Goal: Information Seeking & Learning: Learn about a topic

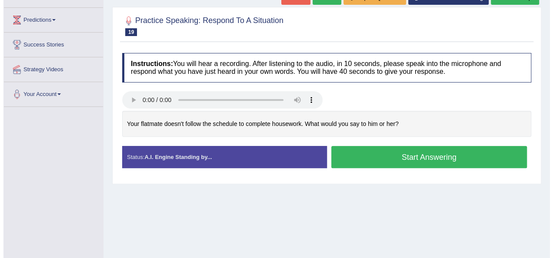
scroll to position [110, 0]
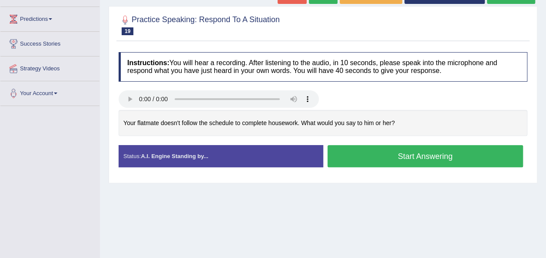
click at [374, 153] on button "Start Answering" at bounding box center [426, 156] width 196 height 22
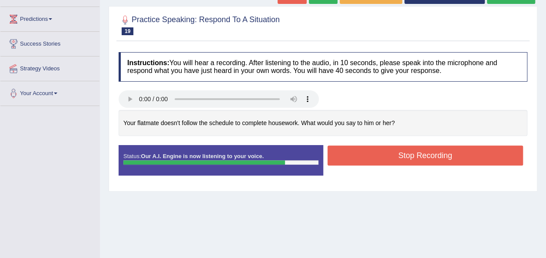
click at [374, 153] on button "Stop Recording" at bounding box center [426, 156] width 196 height 20
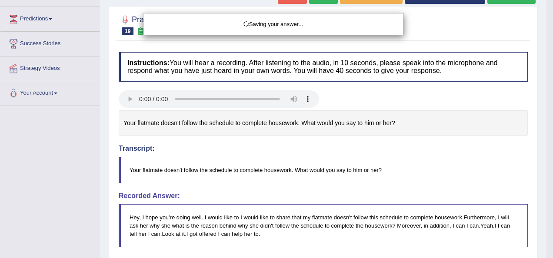
click at [546, 106] on div "Saving your answer..." at bounding box center [276, 129] width 553 height 258
click at [546, 107] on div "Saving your answer..." at bounding box center [276, 129] width 553 height 258
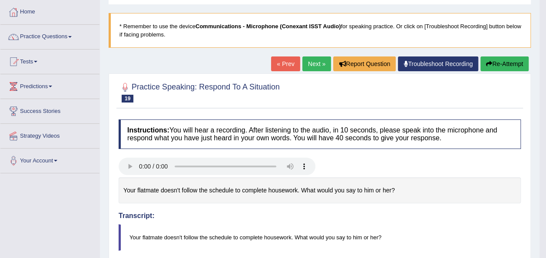
scroll to position [42, 0]
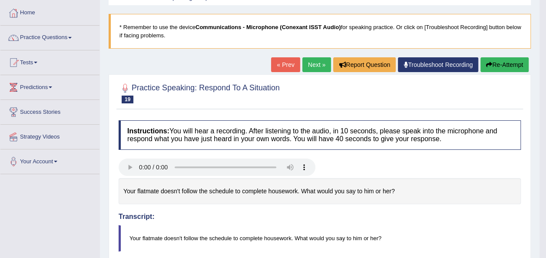
drag, startPoint x: 549, startPoint y: 107, endPoint x: 554, endPoint y: 154, distance: 47.3
click at [546, 154] on html "Toggle navigation Home Practice Questions Speaking Practice Read Aloud Repeat S…" at bounding box center [273, 87] width 546 height 258
drag, startPoint x: 546, startPoint y: 109, endPoint x: 550, endPoint y: 123, distance: 14.7
click at [546, 123] on html "Toggle navigation Home Practice Questions Speaking Practice Read Aloud Repeat S…" at bounding box center [273, 87] width 546 height 258
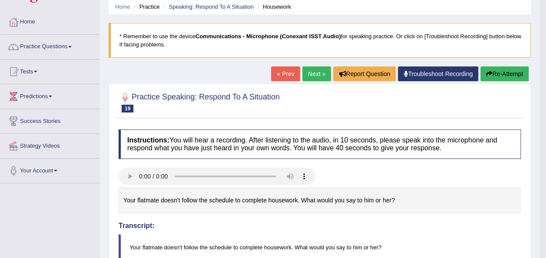
scroll to position [34, 0]
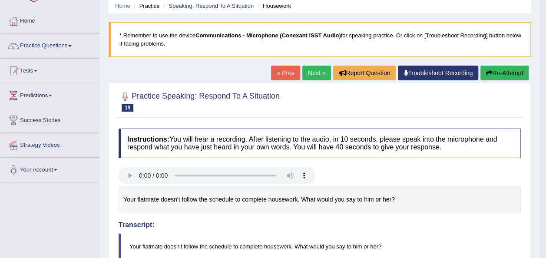
click at [510, 70] on button "Re-Attempt" at bounding box center [505, 73] width 48 height 15
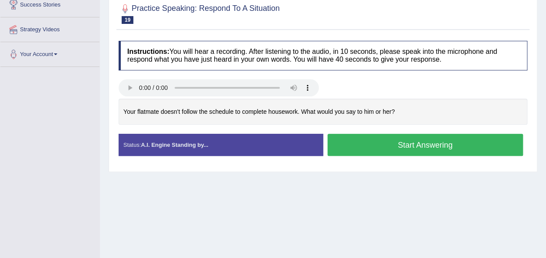
scroll to position [150, 0]
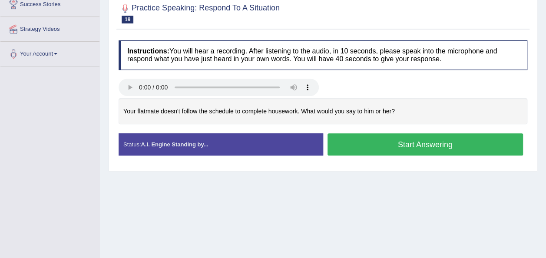
click at [350, 145] on button "Start Answering" at bounding box center [426, 144] width 196 height 22
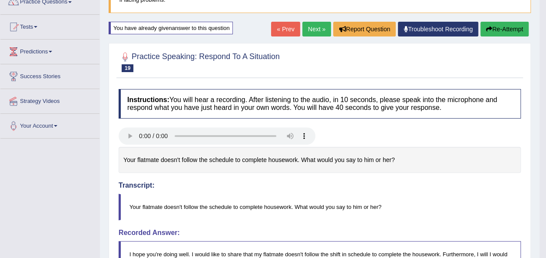
scroll to position [63, 0]
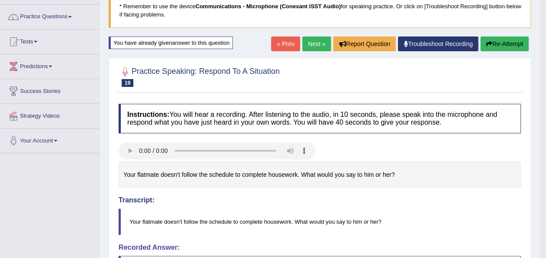
click at [506, 42] on button "Re-Attempt" at bounding box center [505, 44] width 48 height 15
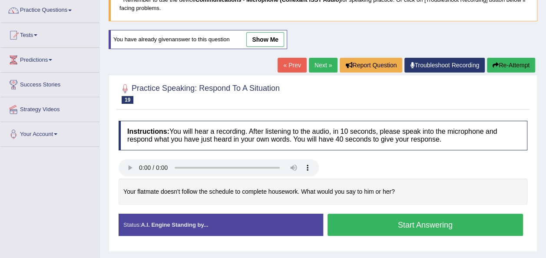
click at [349, 229] on button "Start Answering" at bounding box center [426, 225] width 196 height 22
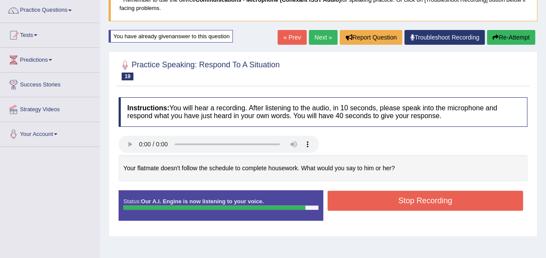
click at [360, 203] on button "Stop Recording" at bounding box center [426, 201] width 196 height 20
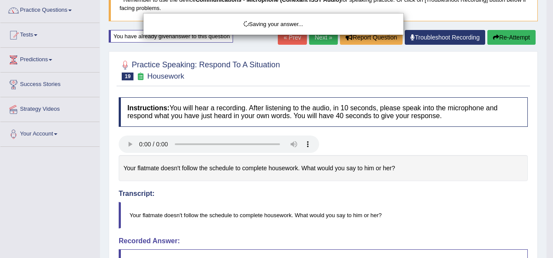
click at [546, 116] on div "Saving your answer..." at bounding box center [276, 129] width 553 height 258
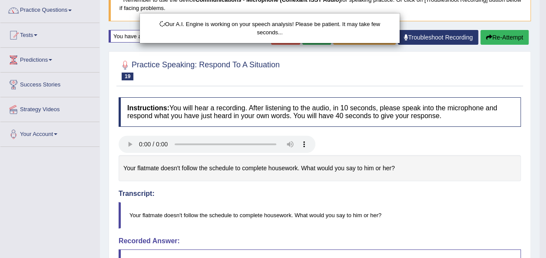
drag, startPoint x: 552, startPoint y: 116, endPoint x: 550, endPoint y: 184, distance: 68.7
click at [546, 184] on html "Toggle navigation Home Practice Questions Speaking Practice Read Aloud Repeat S…" at bounding box center [273, 59] width 546 height 258
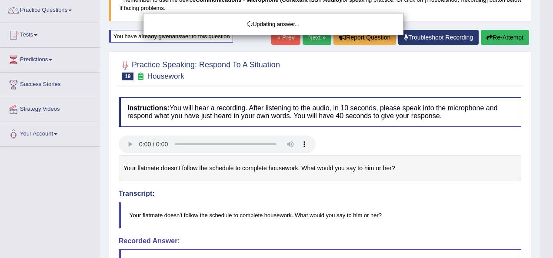
click at [546, 184] on body "Toggle navigation Home Practice Questions Speaking Practice Read Aloud Repeat S…" at bounding box center [276, 59] width 553 height 258
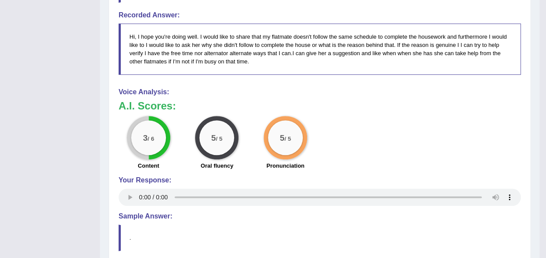
scroll to position [70, 0]
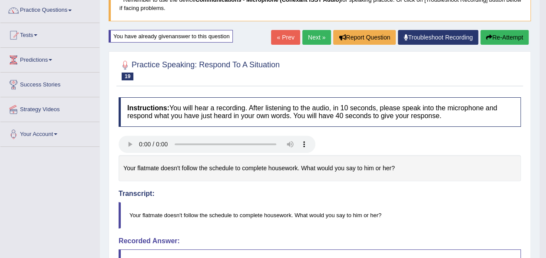
click at [498, 38] on button "Re-Attempt" at bounding box center [505, 37] width 48 height 15
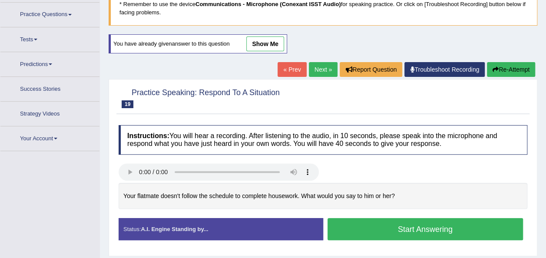
scroll to position [72, 0]
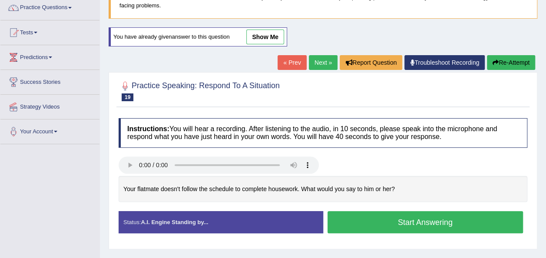
click at [419, 227] on button "Start Answering" at bounding box center [426, 222] width 196 height 22
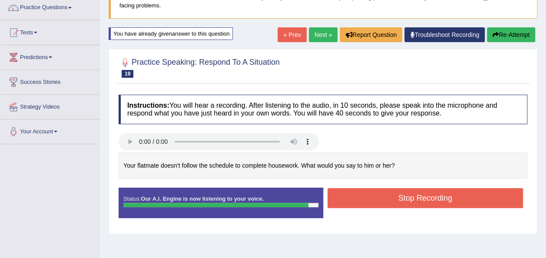
click at [372, 196] on button "Stop Recording" at bounding box center [426, 198] width 196 height 20
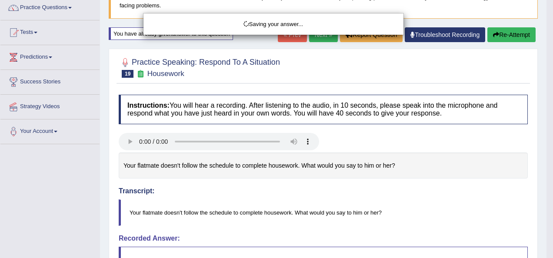
click at [546, 126] on div "Saving your answer..." at bounding box center [276, 129] width 553 height 258
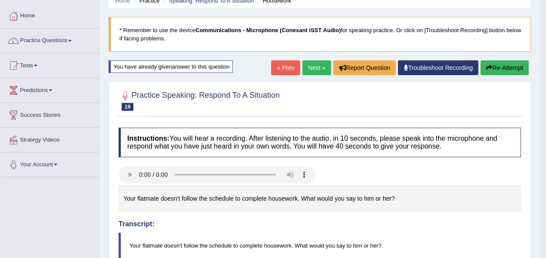
scroll to position [37, 0]
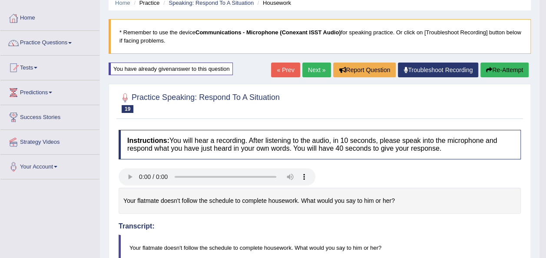
drag, startPoint x: 550, startPoint y: 126, endPoint x: 554, endPoint y: 167, distance: 41.1
click at [546, 167] on html "Toggle navigation Home Practice Questions Speaking Practice Read Aloud Repeat S…" at bounding box center [273, 92] width 546 height 258
click at [305, 73] on link "Next »" at bounding box center [317, 70] width 29 height 15
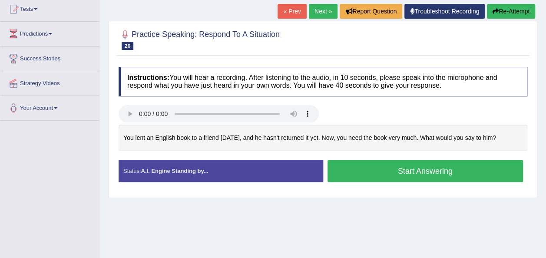
scroll to position [114, 0]
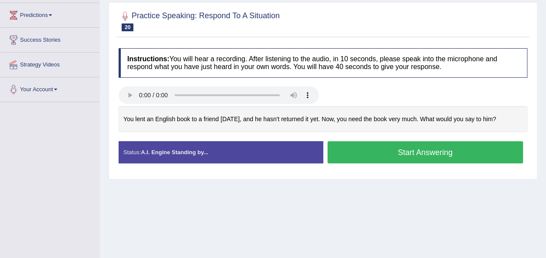
click at [403, 151] on button "Start Answering" at bounding box center [426, 152] width 196 height 22
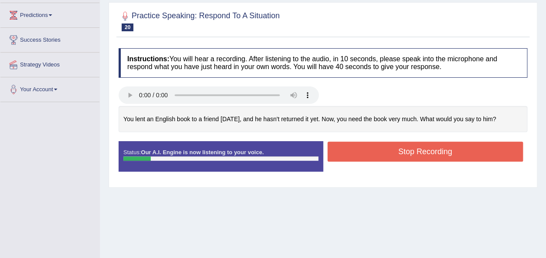
click at [374, 150] on button "Stop Recording" at bounding box center [426, 152] width 196 height 20
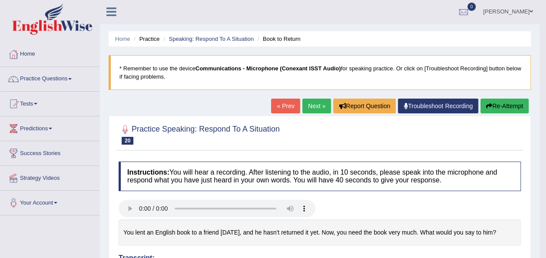
scroll to position [0, 0]
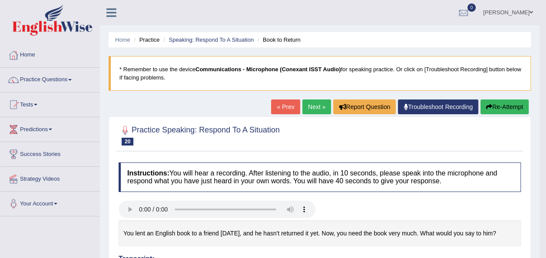
click at [499, 107] on button "Re-Attempt" at bounding box center [505, 107] width 48 height 15
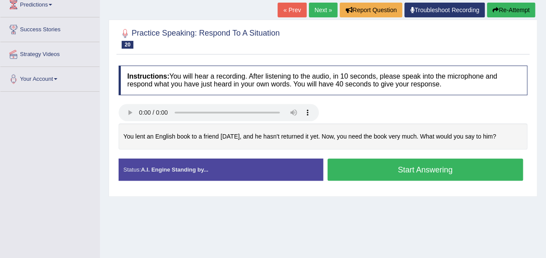
scroll to position [171, 0]
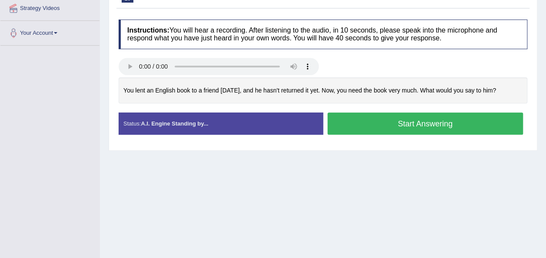
click at [402, 122] on button "Start Answering" at bounding box center [426, 124] width 196 height 22
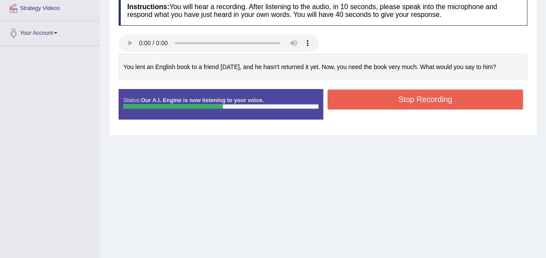
click at [369, 98] on button "Stop Recording" at bounding box center [426, 100] width 196 height 20
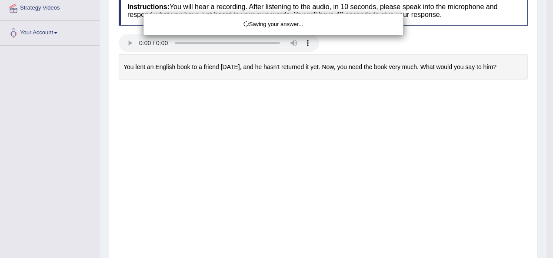
click at [546, 59] on div "Saving your answer..." at bounding box center [276, 129] width 553 height 258
click at [540, 14] on div "Saving your answer..." at bounding box center [276, 129] width 553 height 258
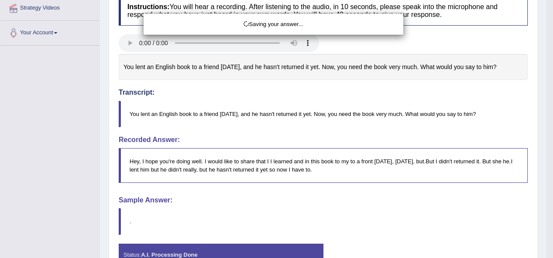
click at [540, 14] on div "Saving your answer..." at bounding box center [276, 129] width 553 height 258
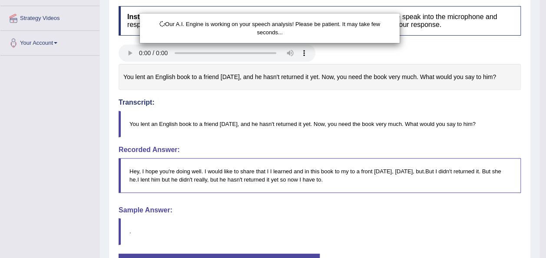
scroll to position [0, 0]
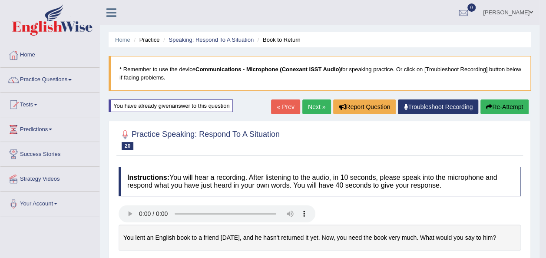
click at [491, 106] on button "Re-Attempt" at bounding box center [505, 107] width 48 height 15
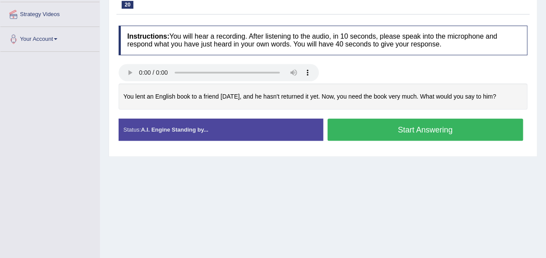
scroll to position [167, 0]
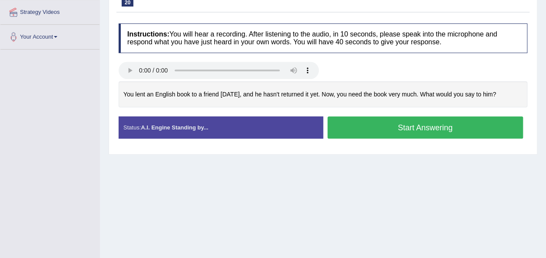
click at [324, 190] on div "Home Practice Speaking: Respond To A Situation Book to Return * Remember to use…" at bounding box center [323, 50] width 446 height 435
click at [334, 118] on button "Start Answering" at bounding box center [426, 128] width 196 height 22
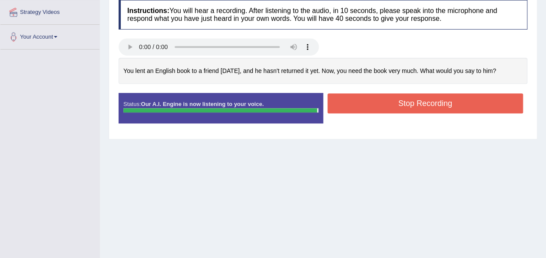
click at [389, 102] on button "Stop Recording" at bounding box center [426, 103] width 196 height 20
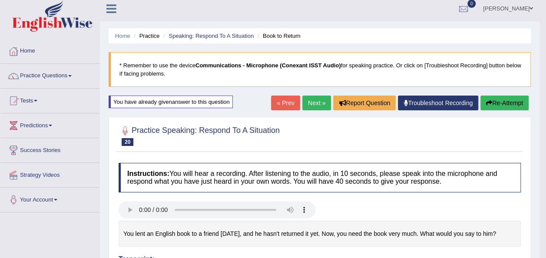
scroll to position [0, 0]
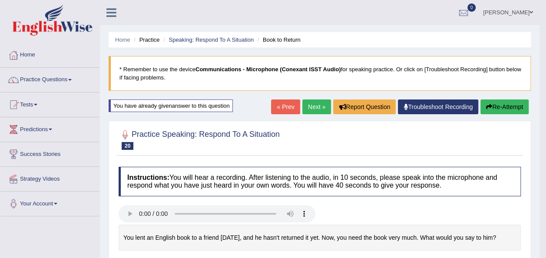
click at [503, 101] on button "Re-Attempt" at bounding box center [505, 107] width 48 height 15
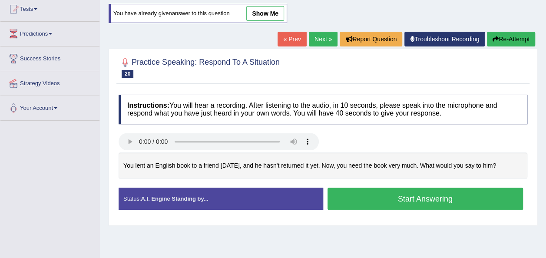
scroll to position [129, 0]
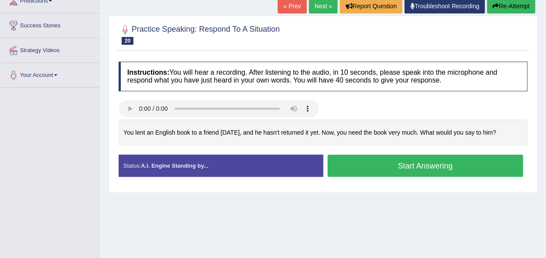
click at [352, 166] on button "Start Answering" at bounding box center [426, 166] width 196 height 22
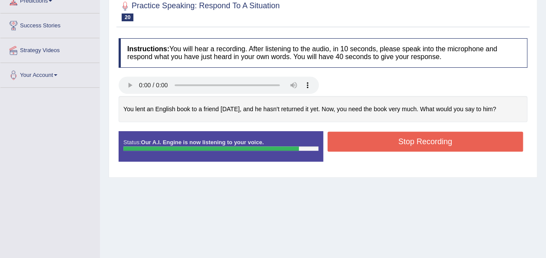
click at [358, 137] on button "Stop Recording" at bounding box center [426, 142] width 196 height 20
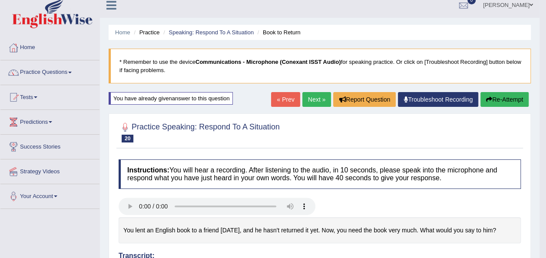
scroll to position [2, 0]
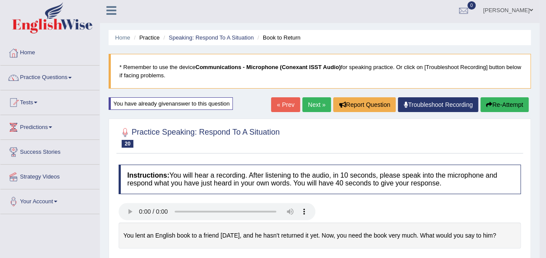
click at [313, 104] on link "Next »" at bounding box center [317, 104] width 29 height 15
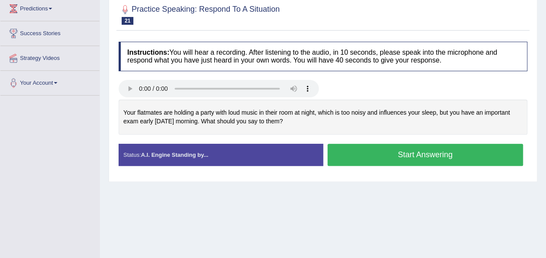
scroll to position [122, 0]
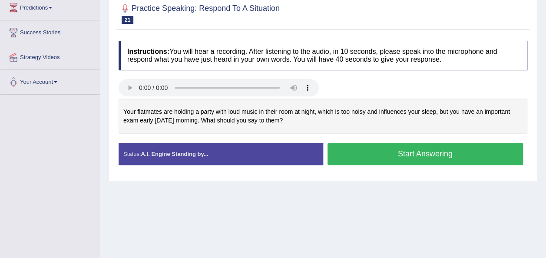
click at [408, 152] on button "Start Answering" at bounding box center [426, 154] width 196 height 22
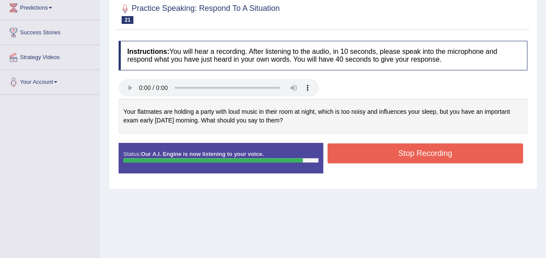
click at [408, 152] on button "Stop Recording" at bounding box center [426, 153] width 196 height 20
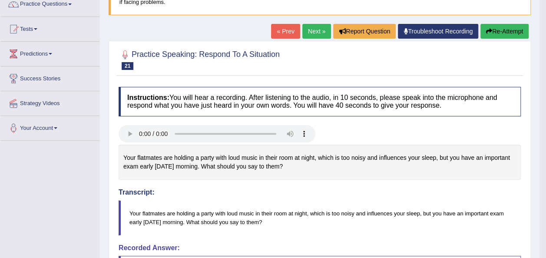
scroll to position [52, 0]
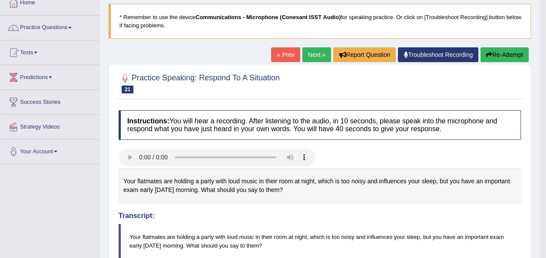
click at [305, 56] on link "Next »" at bounding box center [317, 54] width 29 height 15
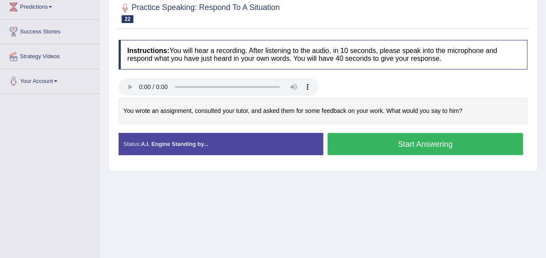
scroll to position [122, 0]
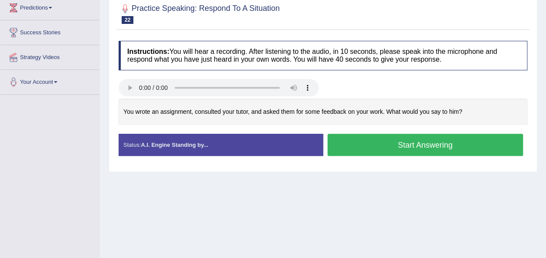
click at [368, 150] on button "Start Answering" at bounding box center [426, 145] width 196 height 22
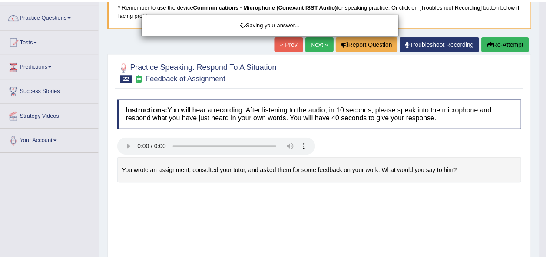
scroll to position [0, 0]
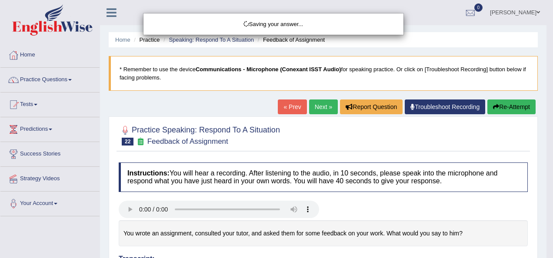
drag, startPoint x: 546, startPoint y: 177, endPoint x: 550, endPoint y: 167, distance: 9.6
click at [546, 167] on html "Toggle navigation Home Practice Questions Speaking Practice Read Aloud Repeat S…" at bounding box center [276, 129] width 553 height 258
click at [505, 108] on div "Saving your answer..." at bounding box center [276, 129] width 553 height 258
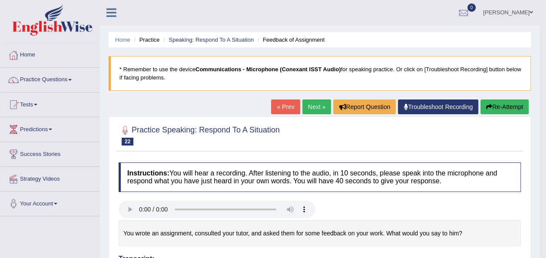
click at [505, 108] on button "Re-Attempt" at bounding box center [505, 107] width 48 height 15
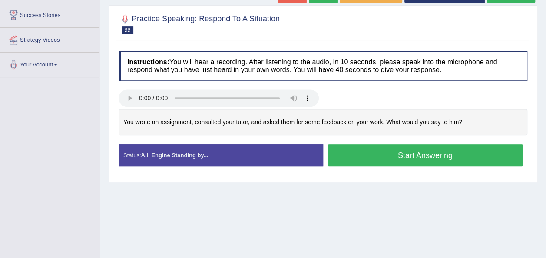
scroll to position [139, 0]
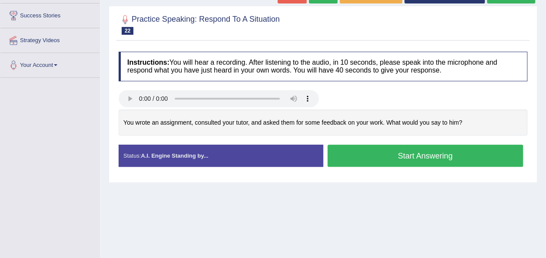
click at [401, 151] on button "Start Answering" at bounding box center [426, 156] width 196 height 22
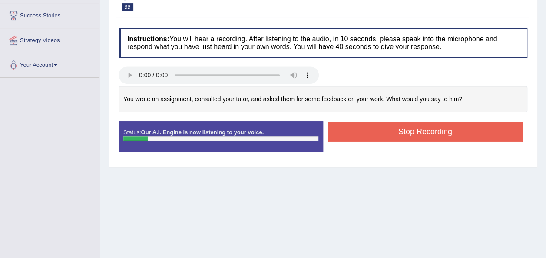
click at [433, 126] on button "Stop Recording" at bounding box center [426, 132] width 196 height 20
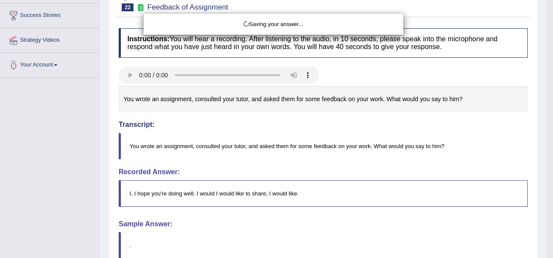
click at [546, 43] on div "Saving your answer..." at bounding box center [276, 129] width 553 height 258
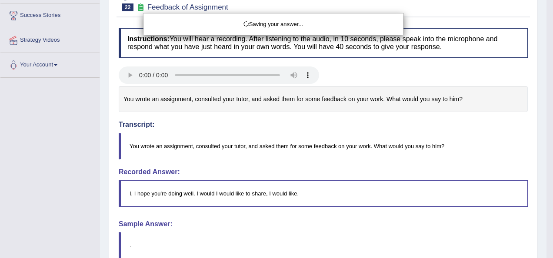
click at [546, 43] on div "Saving your answer..." at bounding box center [276, 129] width 553 height 258
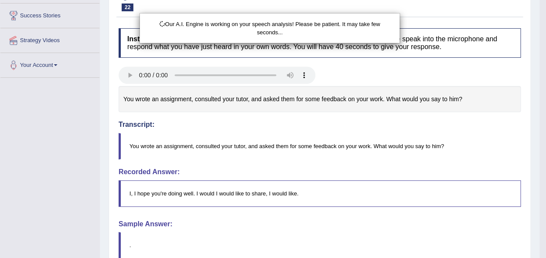
scroll to position [0, 0]
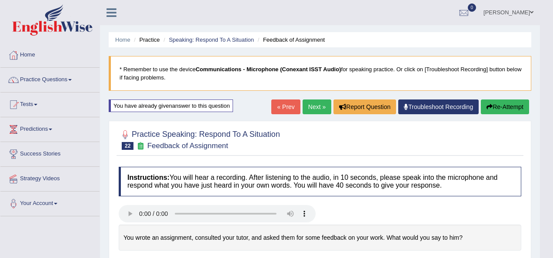
click at [546, 42] on body "Toggle navigation Home Practice Questions Speaking Practice Read Aloud Repeat S…" at bounding box center [276, 129] width 553 height 258
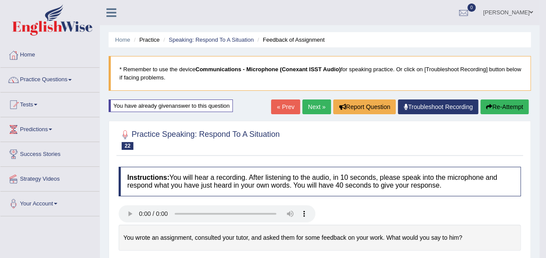
click at [496, 110] on button "Re-Attempt" at bounding box center [505, 107] width 48 height 15
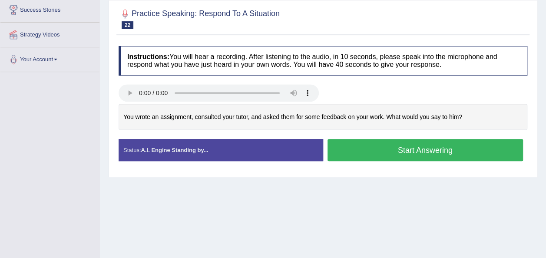
scroll to position [157, 0]
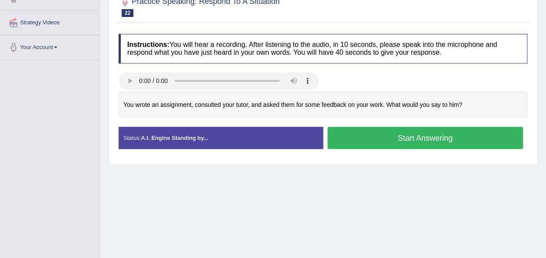
click at [343, 133] on button "Start Answering" at bounding box center [426, 138] width 196 height 22
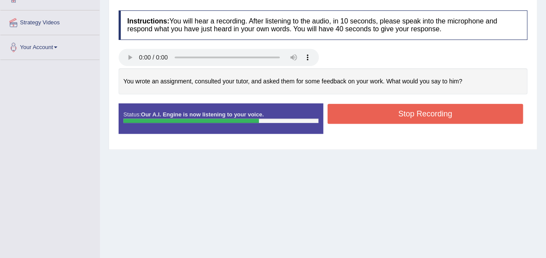
click at [358, 110] on button "Stop Recording" at bounding box center [426, 114] width 196 height 20
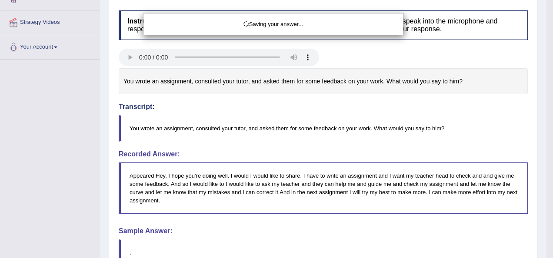
click at [546, 35] on div "Saving your answer..." at bounding box center [276, 129] width 553 height 258
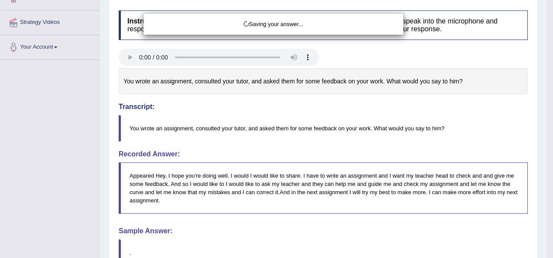
click at [546, 35] on div "Saving your answer..." at bounding box center [276, 129] width 553 height 258
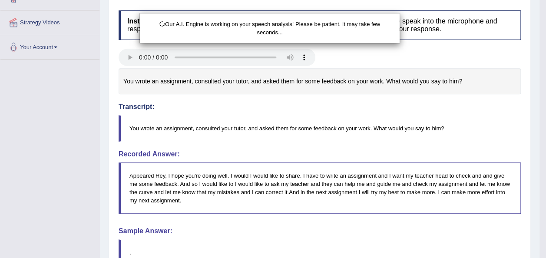
scroll to position [0, 0]
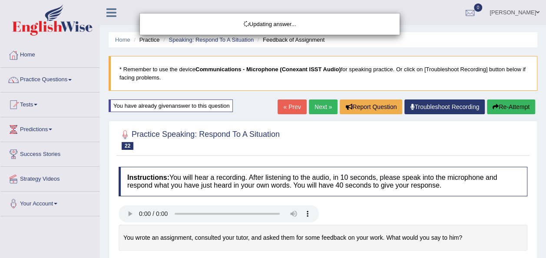
click at [494, 105] on div "Updating answer..." at bounding box center [273, 129] width 546 height 258
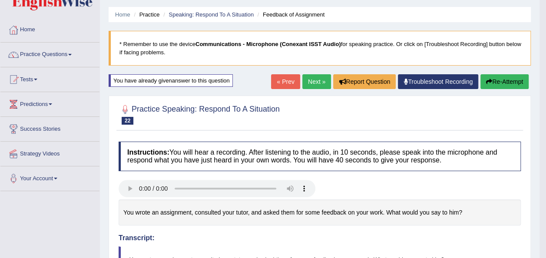
scroll to position [24, 0]
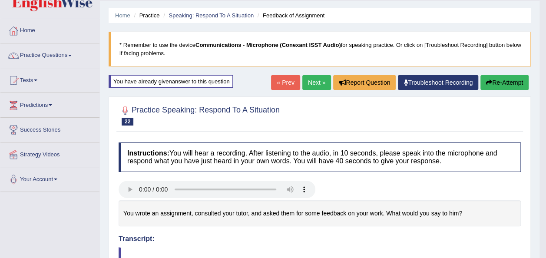
click at [495, 83] on button "Re-Attempt" at bounding box center [505, 82] width 48 height 15
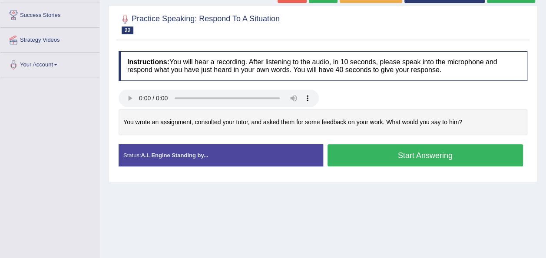
scroll to position [157, 0]
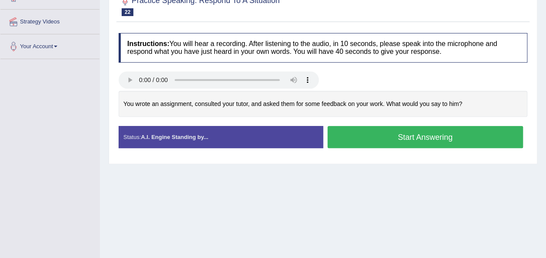
click at [405, 131] on button "Start Answering" at bounding box center [426, 137] width 196 height 22
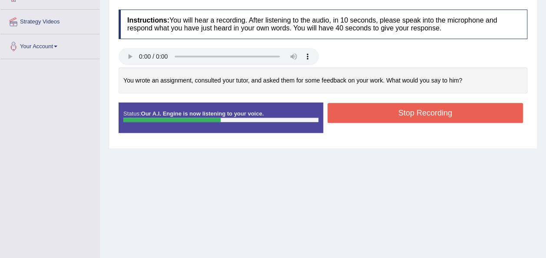
click at [402, 115] on button "Stop Recording" at bounding box center [426, 113] width 196 height 20
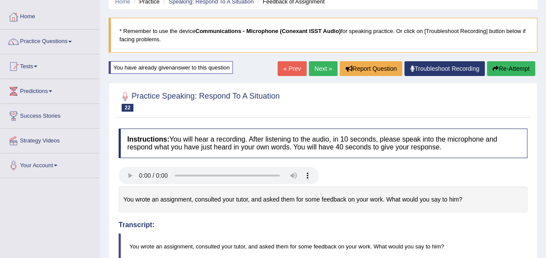
scroll to position [56, 0]
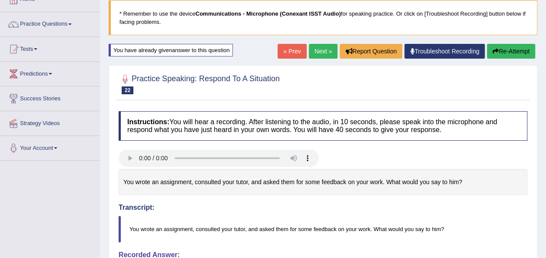
drag, startPoint x: 552, startPoint y: 43, endPoint x: 500, endPoint y: 81, distance: 64.4
click at [500, 81] on html "Toggle navigation Home Practice Questions Speaking Practice Read Aloud Repeat S…" at bounding box center [273, 73] width 546 height 258
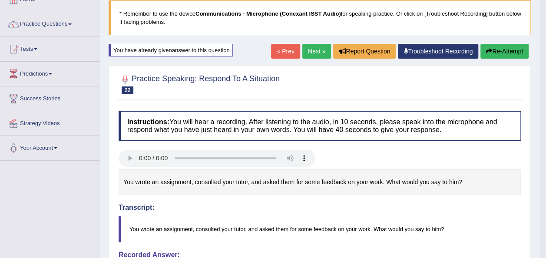
click at [504, 51] on button "Re-Attempt" at bounding box center [505, 51] width 48 height 15
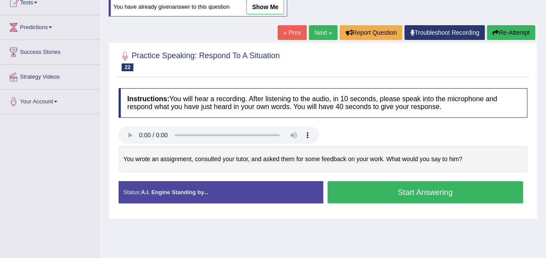
scroll to position [110, 0]
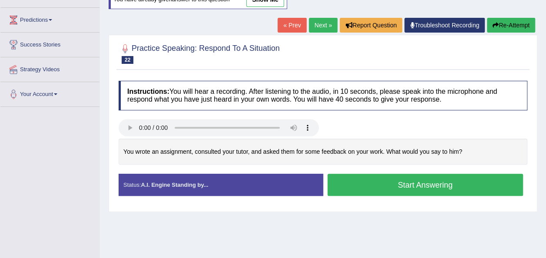
click at [414, 187] on button "Start Answering" at bounding box center [426, 185] width 196 height 22
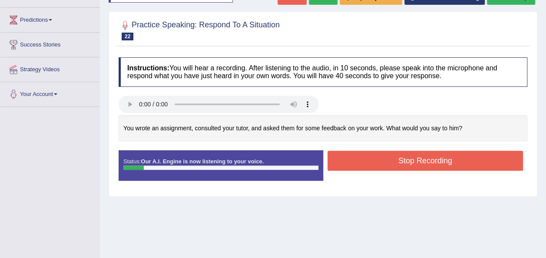
click at [390, 152] on button "Stop Recording" at bounding box center [426, 161] width 196 height 20
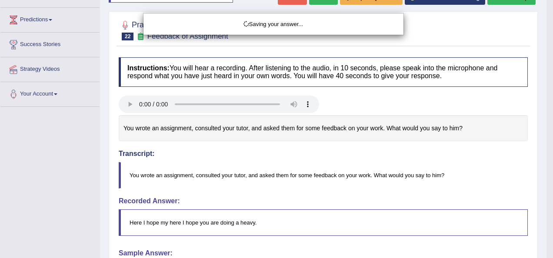
click at [546, 64] on html "Toggle navigation Home Practice Questions Speaking Practice Read Aloud Repeat S…" at bounding box center [276, 19] width 553 height 258
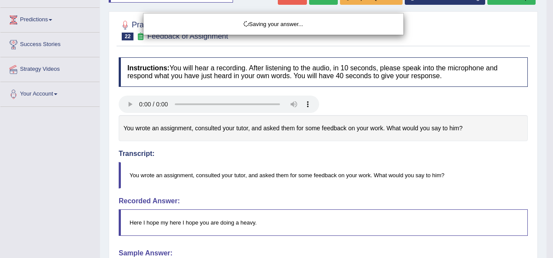
click at [546, 64] on html "Toggle navigation Home Practice Questions Speaking Practice Read Aloud Repeat S…" at bounding box center [276, 19] width 553 height 258
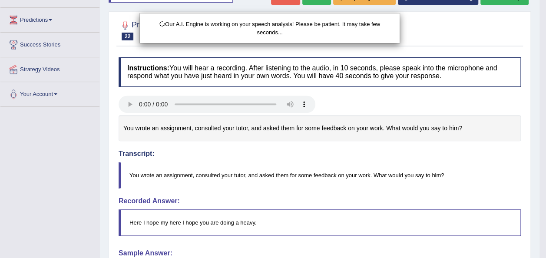
click at [546, 64] on html "Toggle navigation Home Practice Questions Speaking Practice Read Aloud Repeat S…" at bounding box center [273, 19] width 546 height 258
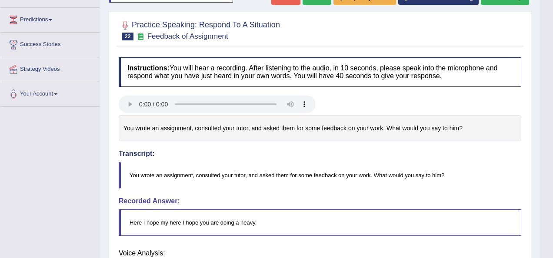
click at [546, 34] on body "Toggle navigation Home Practice Questions Speaking Practice Read Aloud Repeat S…" at bounding box center [276, 19] width 553 height 258
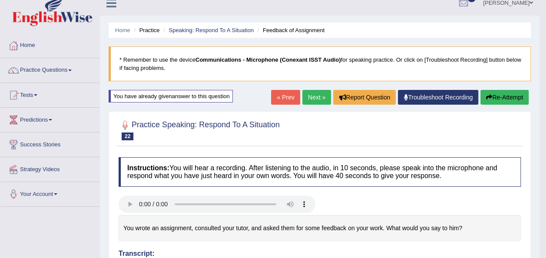
scroll to position [0, 0]
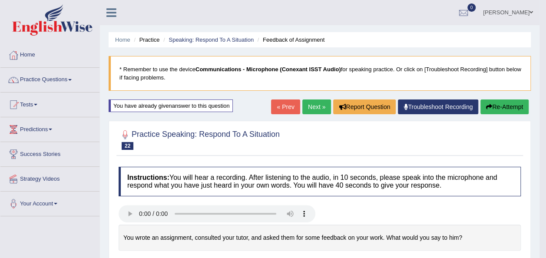
click at [494, 111] on button "Re-Attempt" at bounding box center [505, 107] width 48 height 15
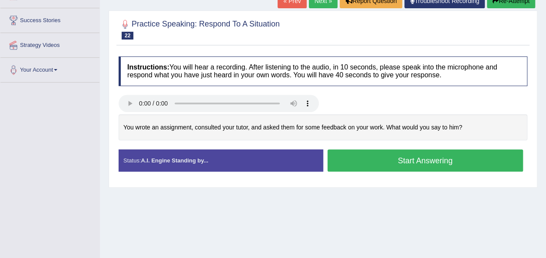
scroll to position [164, 0]
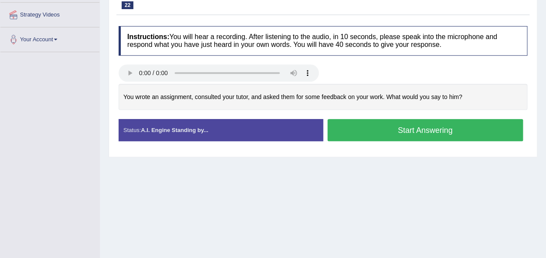
click at [396, 130] on button "Start Answering" at bounding box center [426, 130] width 196 height 22
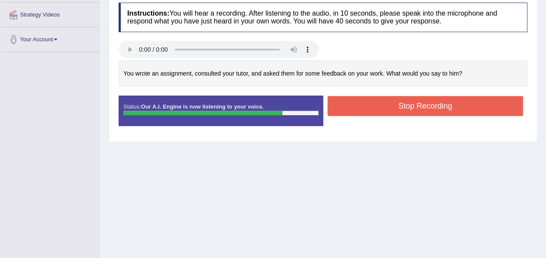
click at [374, 109] on button "Stop Recording" at bounding box center [426, 106] width 196 height 20
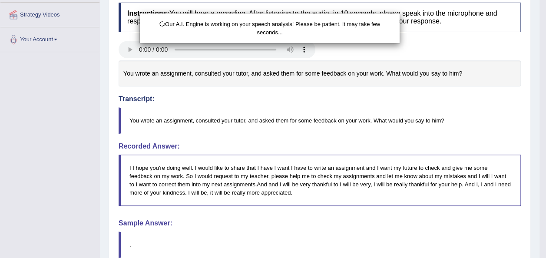
scroll to position [246, 0]
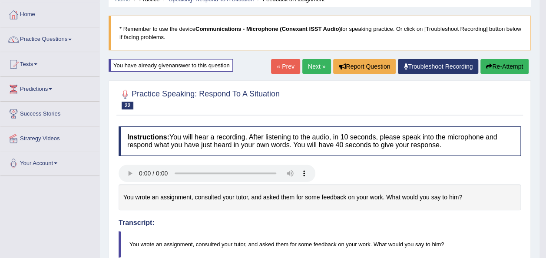
drag, startPoint x: 554, startPoint y: 106, endPoint x: 551, endPoint y: 93, distance: 13.3
click at [546, 93] on html "Toggle navigation Home Practice Questions Speaking Practice Read Aloud Repeat S…" at bounding box center [273, 89] width 546 height 258
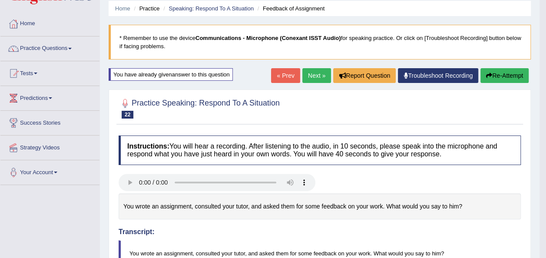
click at [498, 72] on button "Re-Attempt" at bounding box center [505, 75] width 48 height 15
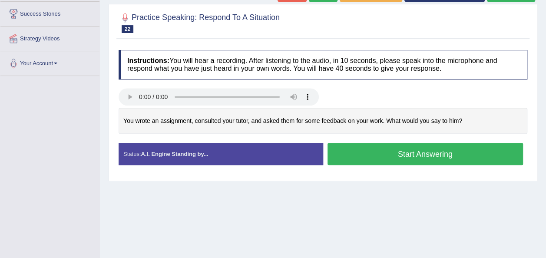
scroll to position [177, 0]
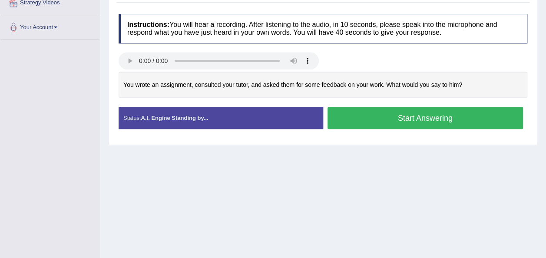
click at [352, 111] on button "Start Answering" at bounding box center [426, 118] width 196 height 22
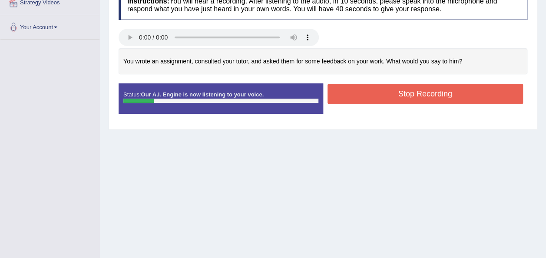
click at [371, 94] on button "Stop Recording" at bounding box center [426, 94] width 196 height 20
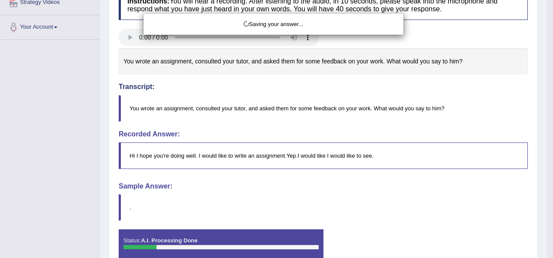
click at [546, 52] on div "Saving your answer..." at bounding box center [276, 129] width 553 height 258
drag, startPoint x: 553, startPoint y: 52, endPoint x: 550, endPoint y: 27, distance: 25.8
click at [546, 27] on div "Saving your answer..." at bounding box center [276, 129] width 553 height 258
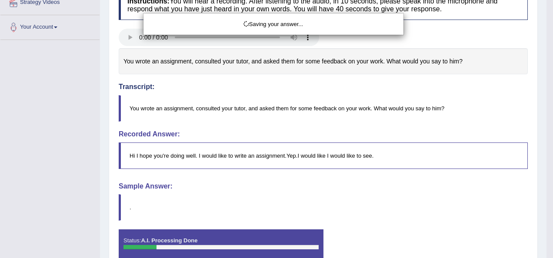
click at [546, 27] on div "Saving your answer..." at bounding box center [276, 129] width 553 height 258
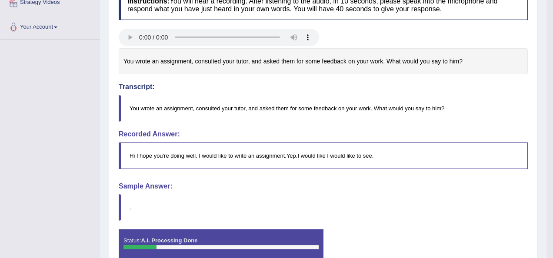
click at [546, 27] on div "Saving your answer..." at bounding box center [276, 129] width 553 height 258
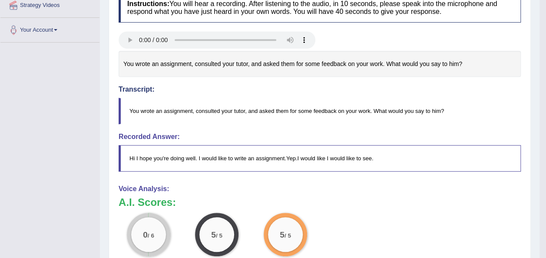
scroll to position [0, 0]
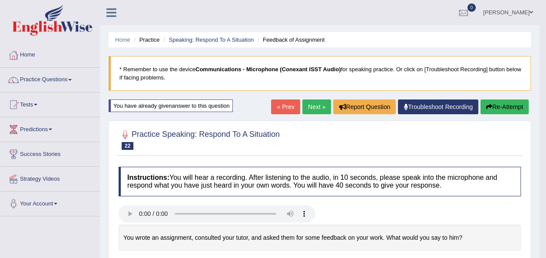
click at [492, 102] on button "Re-Attempt" at bounding box center [505, 107] width 48 height 15
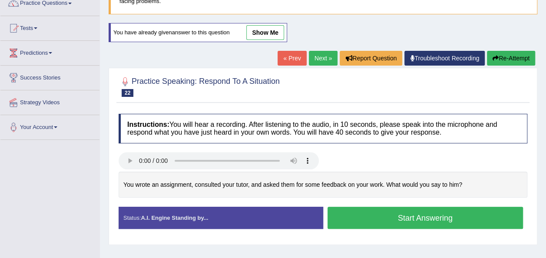
scroll to position [82, 0]
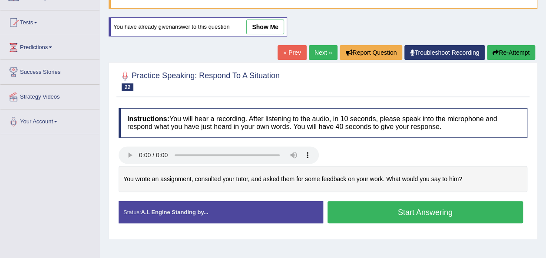
click at [365, 215] on button "Start Answering" at bounding box center [426, 212] width 196 height 22
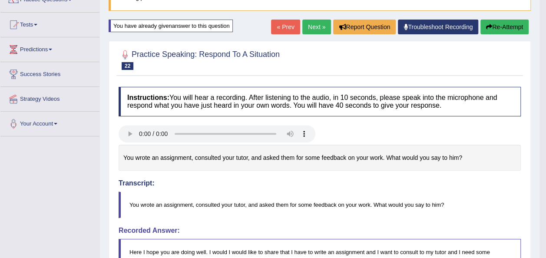
scroll to position [63, 0]
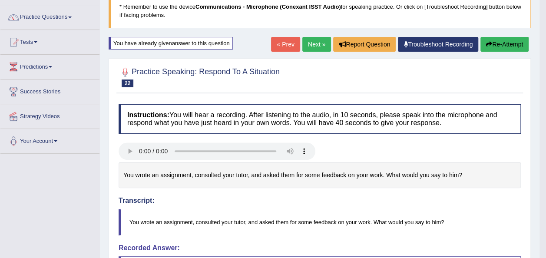
click at [325, 43] on link "Next »" at bounding box center [317, 44] width 29 height 15
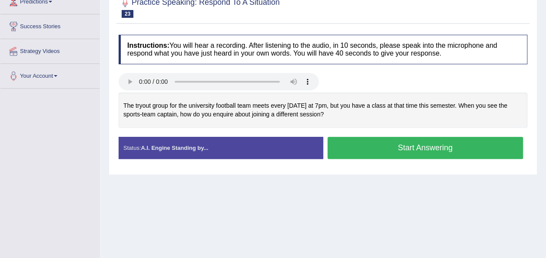
scroll to position [134, 0]
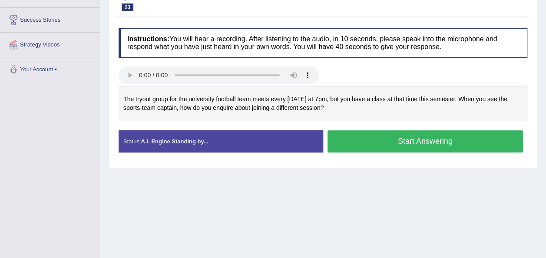
click at [376, 140] on button "Start Answering" at bounding box center [426, 141] width 196 height 22
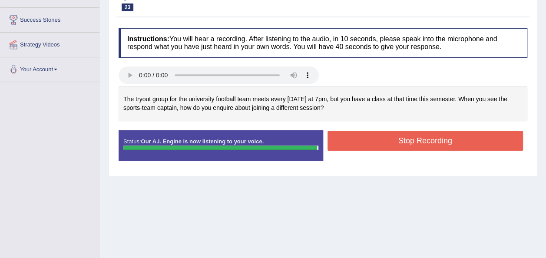
click at [376, 140] on button "Stop Recording" at bounding box center [426, 141] width 196 height 20
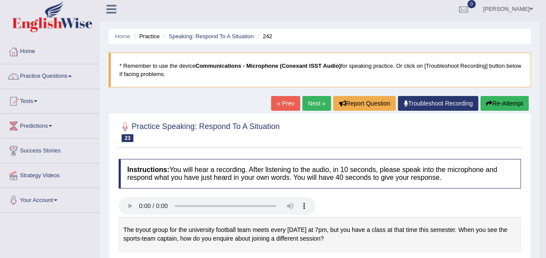
scroll to position [0, 0]
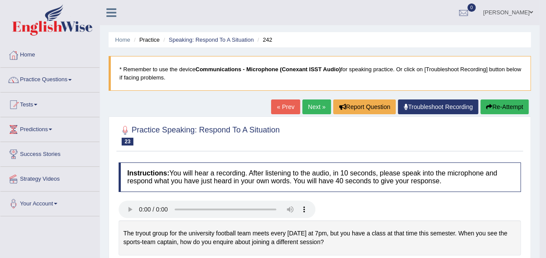
click at [318, 110] on link "Next »" at bounding box center [317, 107] width 29 height 15
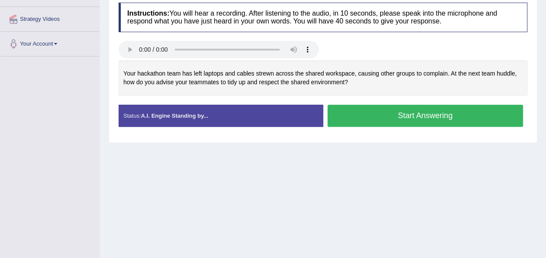
scroll to position [159, 0]
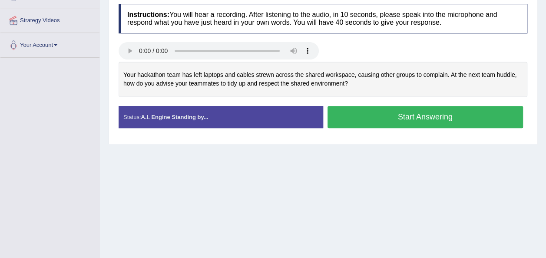
click at [287, 187] on div "Home Practice Speaking: Respond To A Situation 241 * Remember to use the device…" at bounding box center [323, 58] width 446 height 435
click at [350, 126] on button "Start Answering" at bounding box center [426, 117] width 196 height 22
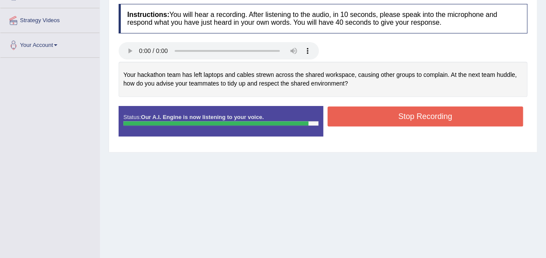
click at [398, 122] on button "Stop Recording" at bounding box center [426, 117] width 196 height 20
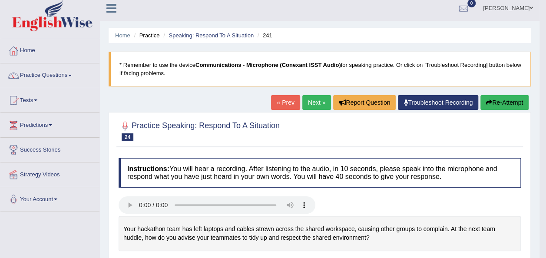
scroll to position [0, 0]
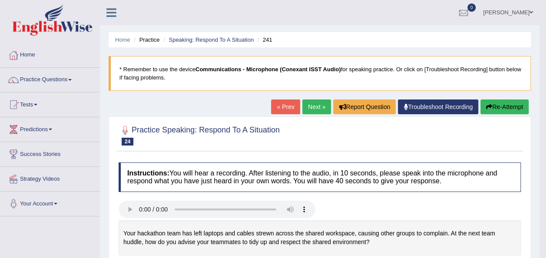
click at [492, 103] on button "Re-Attempt" at bounding box center [505, 107] width 48 height 15
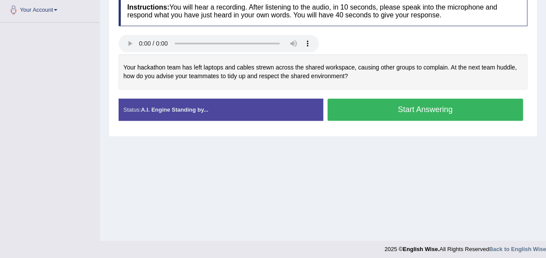
scroll to position [198, 0]
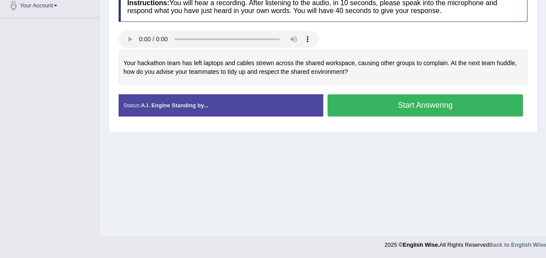
click at [371, 105] on button "Start Answering" at bounding box center [426, 105] width 196 height 22
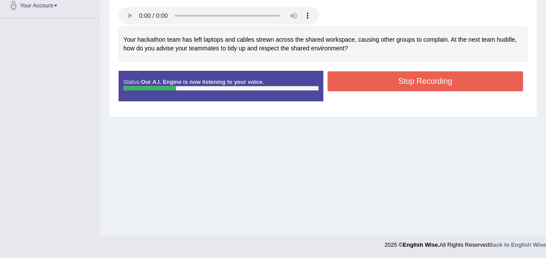
click at [370, 80] on button "Stop Recording" at bounding box center [426, 81] width 196 height 20
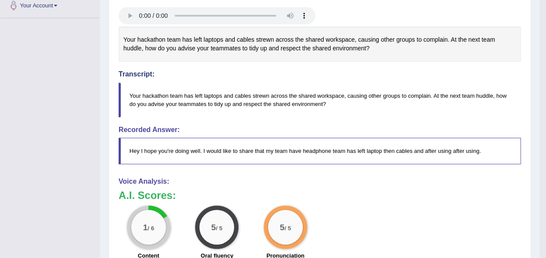
scroll to position [0, 0]
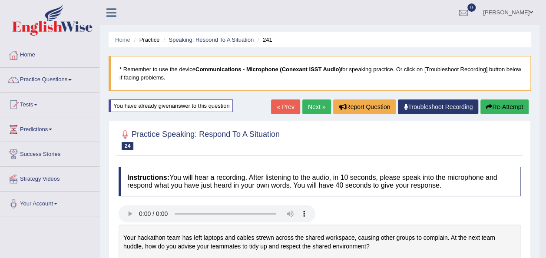
click at [490, 107] on icon "button" at bounding box center [489, 107] width 6 height 6
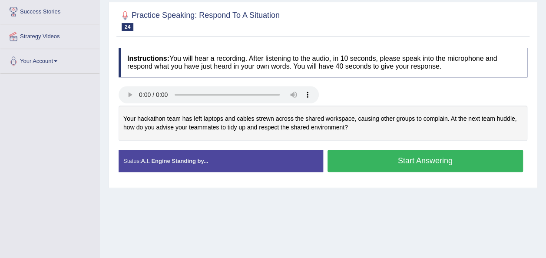
click at [380, 161] on button "Start Answering" at bounding box center [426, 161] width 196 height 22
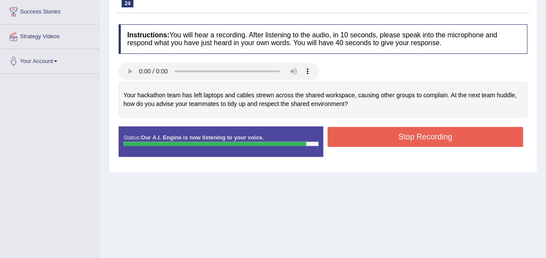
click at [345, 140] on button "Stop Recording" at bounding box center [426, 137] width 196 height 20
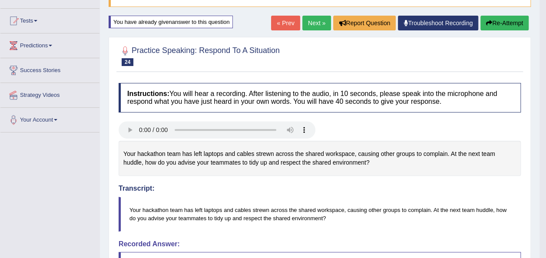
scroll to position [56, 0]
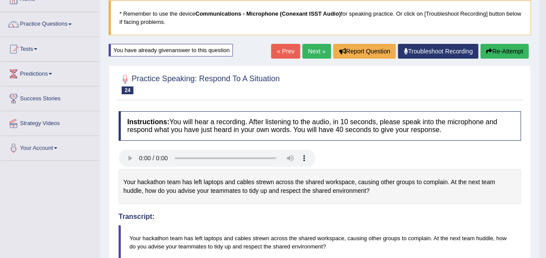
click at [515, 50] on button "Re-Attempt" at bounding box center [505, 51] width 48 height 15
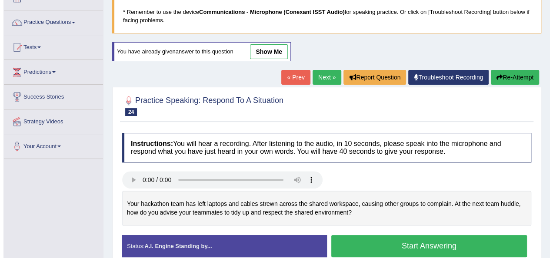
scroll to position [198, 0]
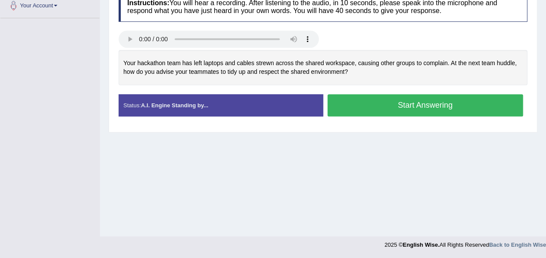
click at [404, 109] on button "Start Answering" at bounding box center [426, 105] width 196 height 22
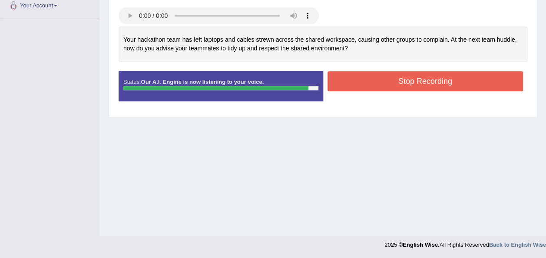
click at [350, 84] on button "Stop Recording" at bounding box center [426, 81] width 196 height 20
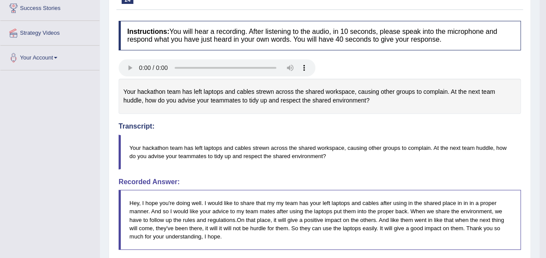
scroll to position [0, 0]
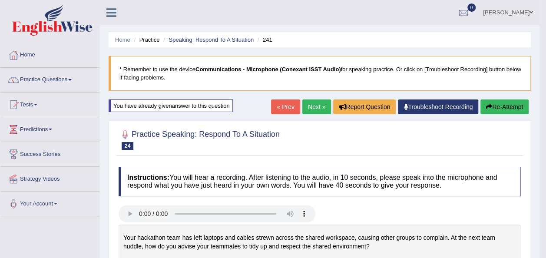
click at [500, 103] on button "Re-Attempt" at bounding box center [505, 107] width 48 height 15
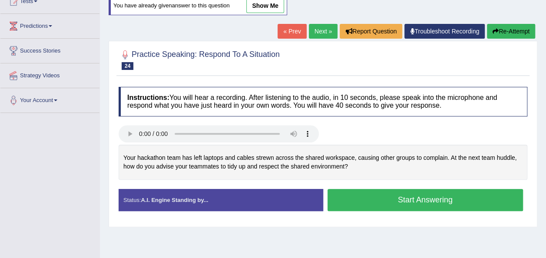
scroll to position [173, 0]
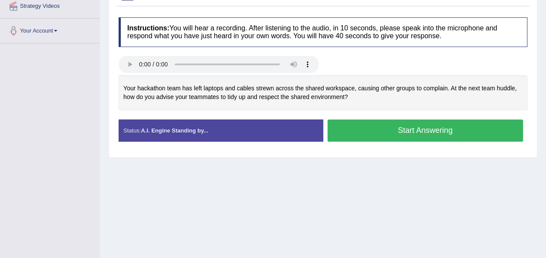
click at [352, 137] on button "Start Answering" at bounding box center [426, 131] width 196 height 22
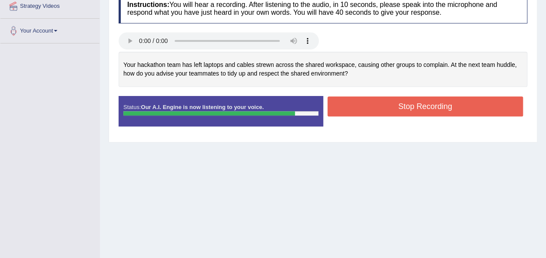
click at [373, 108] on button "Stop Recording" at bounding box center [426, 107] width 196 height 20
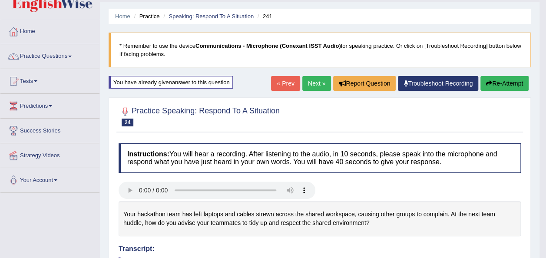
scroll to position [19, 0]
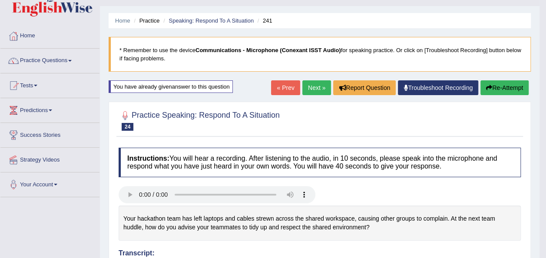
click at [319, 86] on link "Next »" at bounding box center [317, 87] width 29 height 15
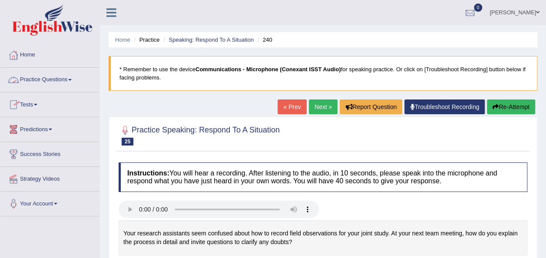
click at [68, 80] on link "Practice Questions" at bounding box center [49, 79] width 99 height 22
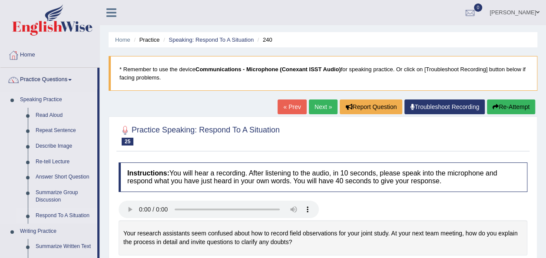
click at [58, 218] on link "Respond To A Situation" at bounding box center [65, 216] width 66 height 16
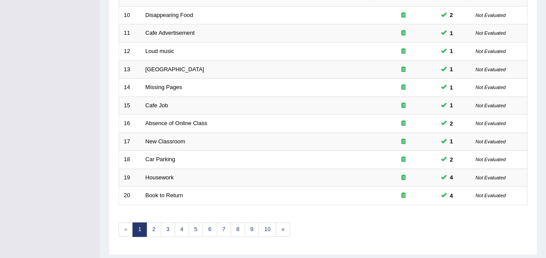
scroll to position [307, 0]
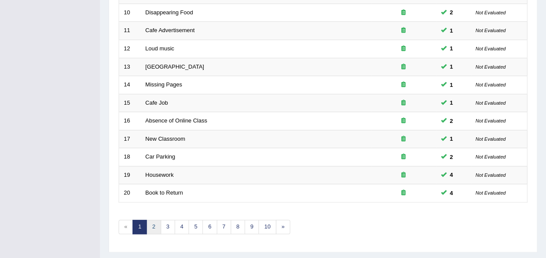
click at [154, 220] on link "2" at bounding box center [154, 227] width 14 height 14
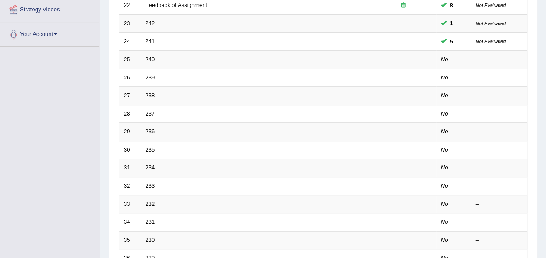
scroll to position [174, 0]
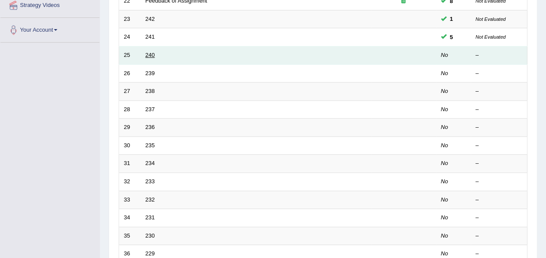
click at [153, 52] on link "240" at bounding box center [151, 55] width 10 height 7
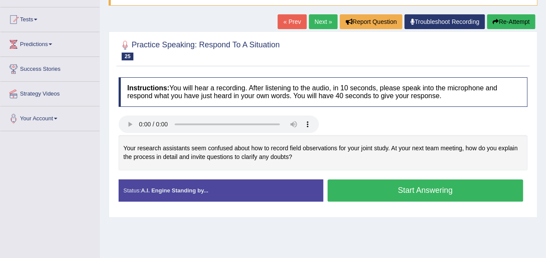
scroll to position [83, 0]
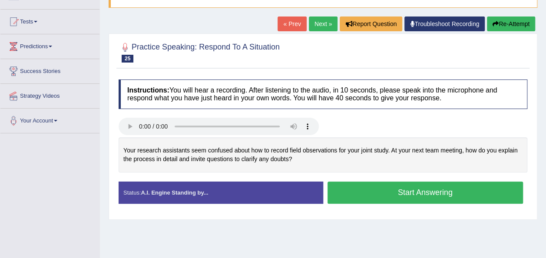
click at [357, 197] on button "Start Answering" at bounding box center [426, 193] width 196 height 22
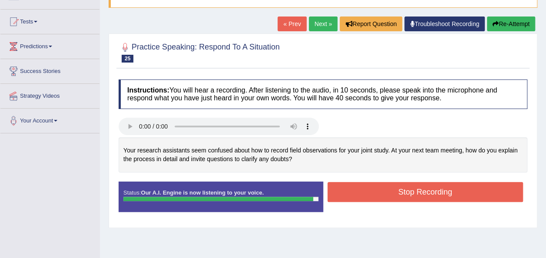
click at [394, 190] on button "Stop Recording" at bounding box center [426, 192] width 196 height 20
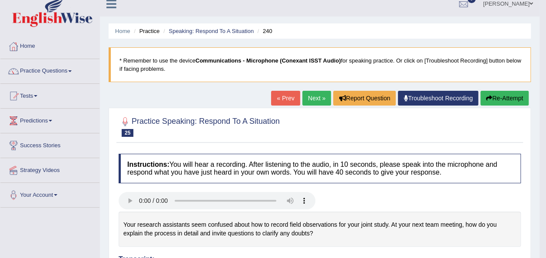
scroll to position [0, 0]
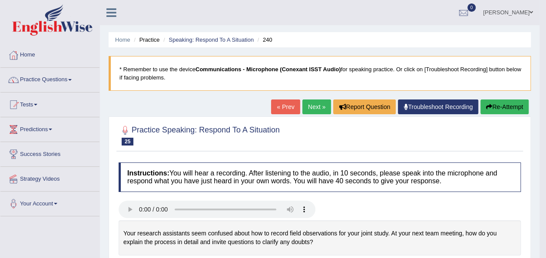
click at [70, 80] on link "Practice Questions" at bounding box center [49, 79] width 99 height 22
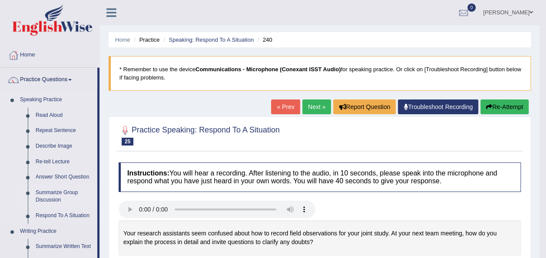
click at [58, 193] on link "Summarize Group Discussion" at bounding box center [65, 196] width 66 height 23
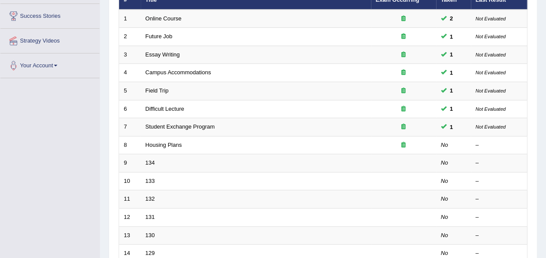
scroll to position [139, 0]
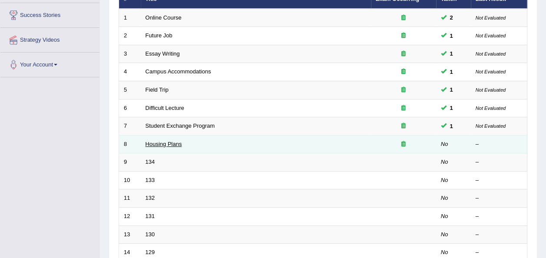
click at [167, 141] on link "Housing Plans" at bounding box center [164, 144] width 37 height 7
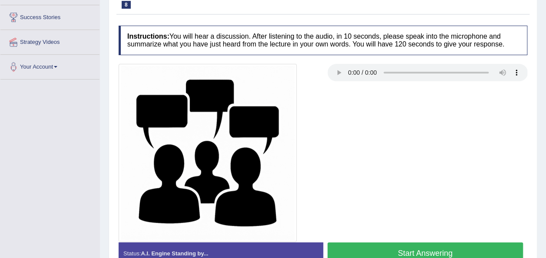
scroll to position [141, 0]
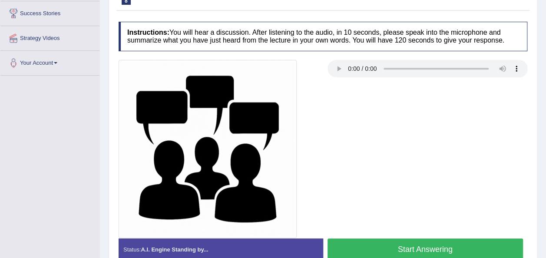
click at [369, 177] on div at bounding box center [323, 149] width 418 height 178
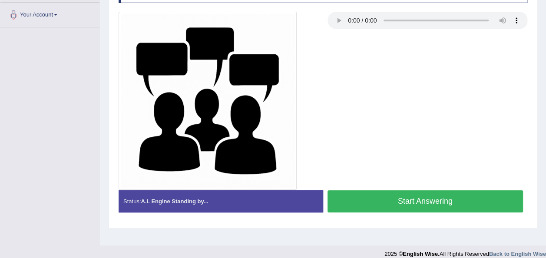
scroll to position [189, 0]
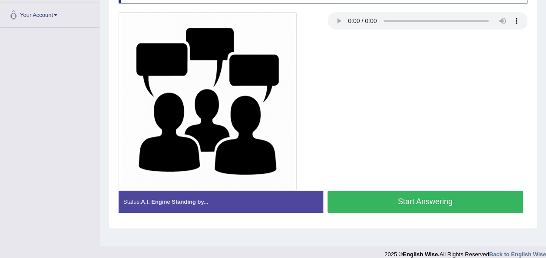
click at [350, 128] on div at bounding box center [323, 101] width 418 height 178
click at [378, 201] on button "Start Answering" at bounding box center [426, 202] width 196 height 22
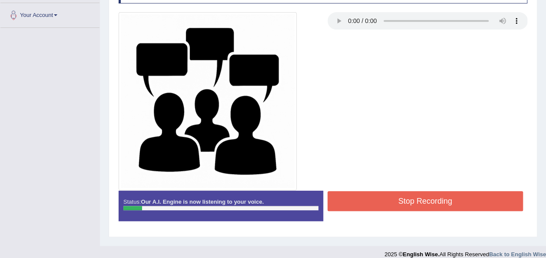
click at [378, 201] on button "Stop Recording" at bounding box center [426, 201] width 196 height 20
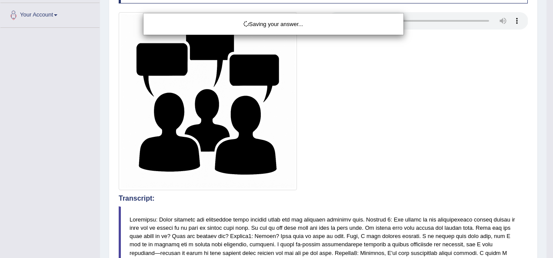
drag, startPoint x: 554, startPoint y: 51, endPoint x: 552, endPoint y: 30, distance: 21.0
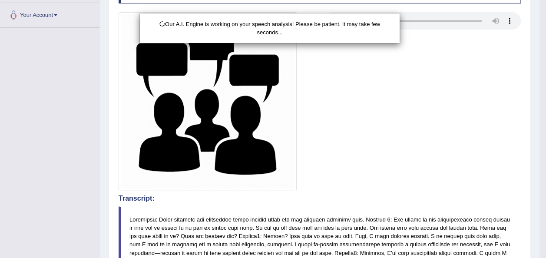
scroll to position [0, 0]
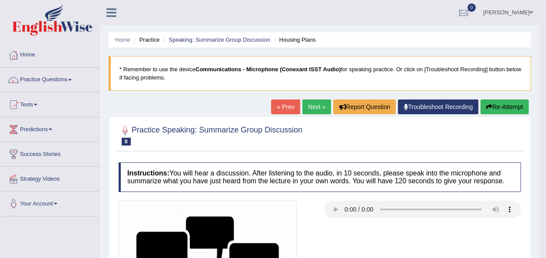
click at [510, 105] on button "Re-Attempt" at bounding box center [505, 107] width 48 height 15
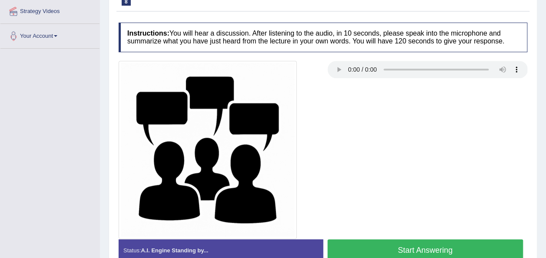
click at [340, 248] on button "Start Answering" at bounding box center [426, 251] width 196 height 22
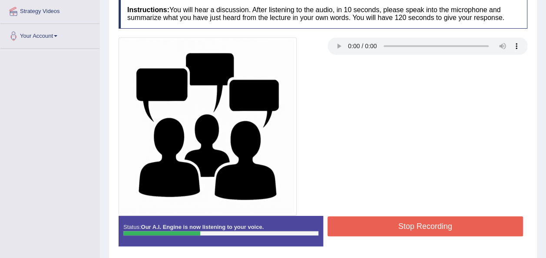
click at [449, 220] on button "Stop Recording" at bounding box center [426, 227] width 196 height 20
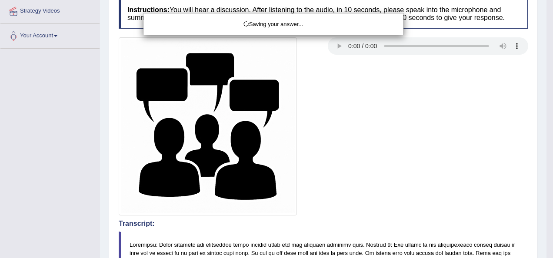
click at [546, 83] on div "Saving your answer..." at bounding box center [276, 129] width 553 height 258
drag, startPoint x: 546, startPoint y: 83, endPoint x: 553, endPoint y: 71, distance: 14.0
click at [546, 83] on div "Saving your answer..." at bounding box center [276, 129] width 553 height 258
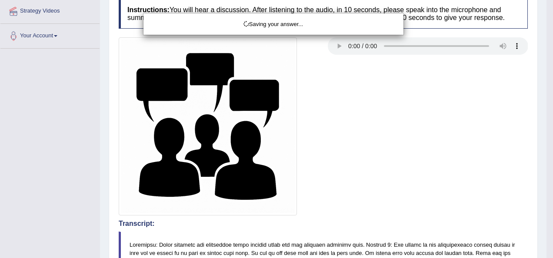
click at [546, 83] on div "Saving your answer..." at bounding box center [276, 129] width 553 height 258
click at [546, 76] on div "Saving your answer..." at bounding box center [276, 129] width 553 height 258
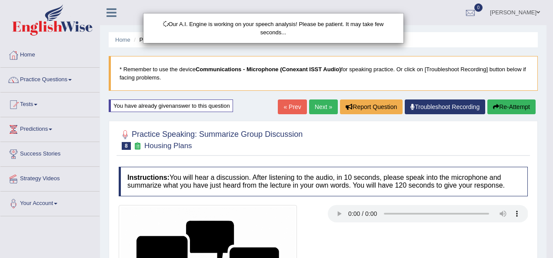
click at [546, 27] on html "Toggle navigation Home Practice Questions Speaking Practice Read Aloud Repeat S…" at bounding box center [276, 129] width 553 height 258
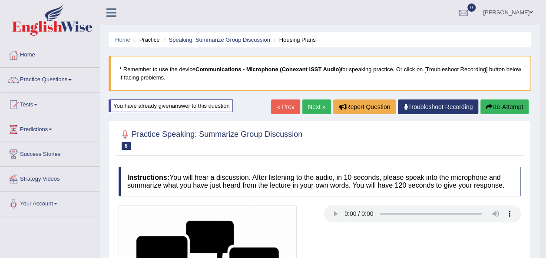
click at [497, 105] on button "Re-Attempt" at bounding box center [505, 107] width 48 height 15
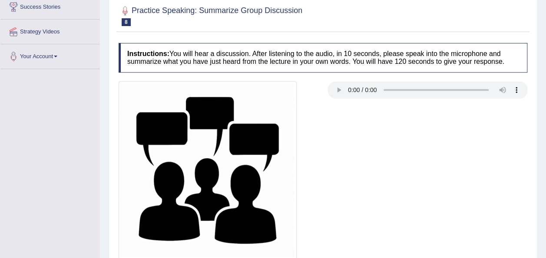
scroll to position [173, 0]
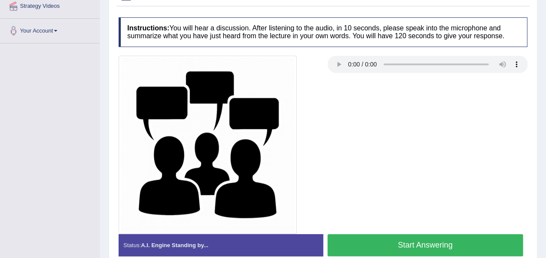
click at [416, 243] on button "Start Answering" at bounding box center [426, 245] width 196 height 22
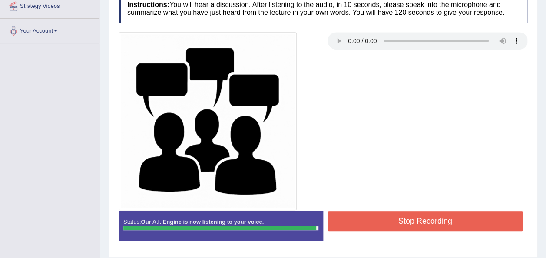
click at [413, 220] on button "Stop Recording" at bounding box center [426, 221] width 196 height 20
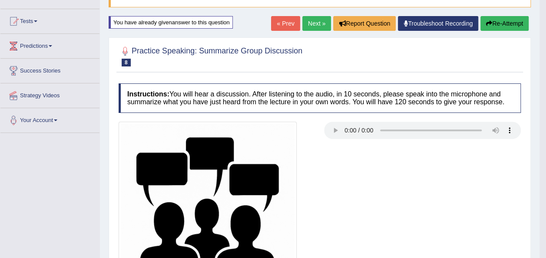
scroll to position [76, 0]
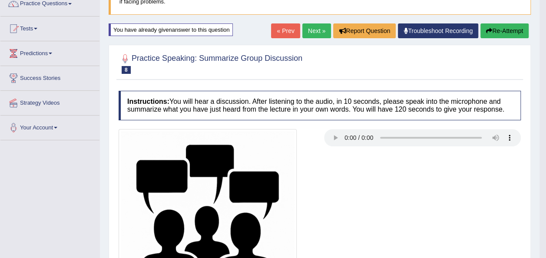
click at [493, 31] on button "Re-Attempt" at bounding box center [505, 30] width 48 height 15
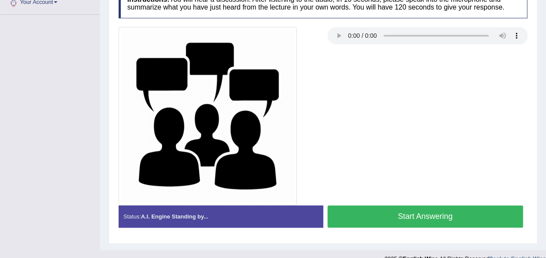
scroll to position [213, 0]
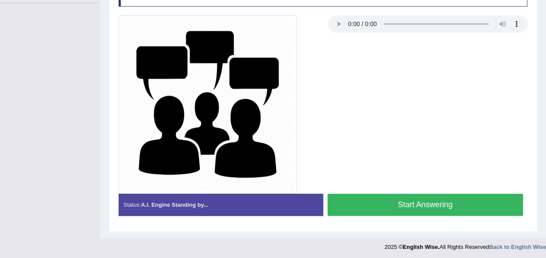
click at [426, 206] on button "Start Answering" at bounding box center [426, 205] width 196 height 22
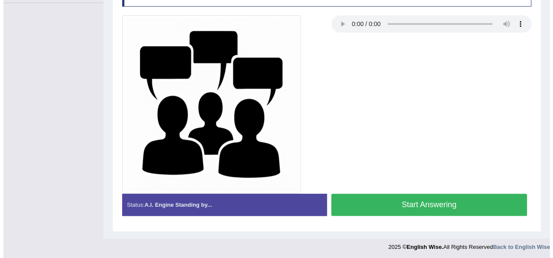
scroll to position [198, 0]
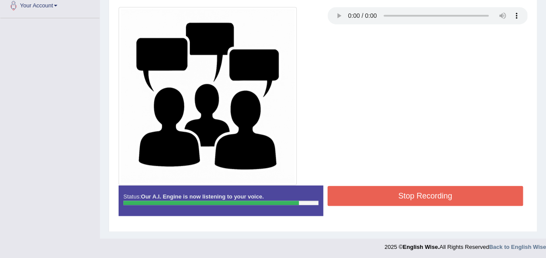
click at [401, 190] on button "Stop Recording" at bounding box center [426, 196] width 196 height 20
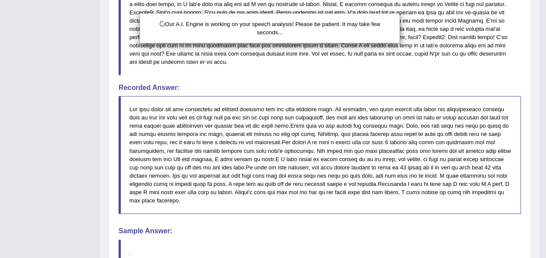
scroll to position [598, 0]
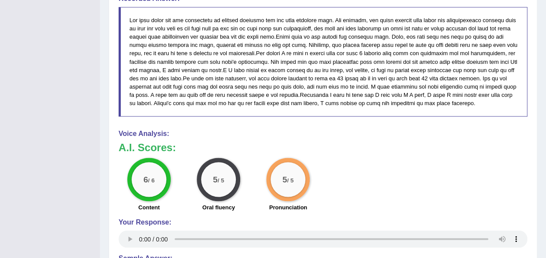
drag, startPoint x: 551, startPoint y: 177, endPoint x: 551, endPoint y: 248, distance: 70.9
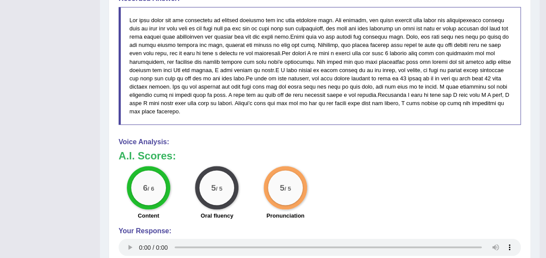
scroll to position [372, 0]
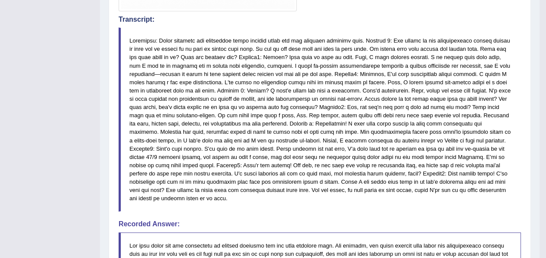
drag, startPoint x: 546, startPoint y: 60, endPoint x: 550, endPoint y: 65, distance: 6.2
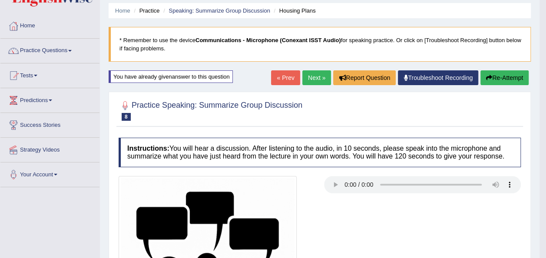
scroll to position [27, 0]
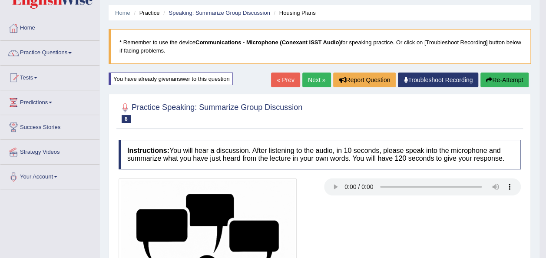
click at [504, 78] on button "Re-Attempt" at bounding box center [505, 80] width 48 height 15
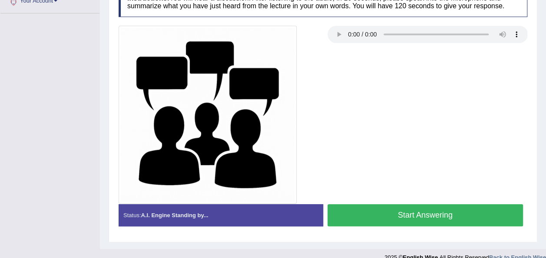
scroll to position [213, 0]
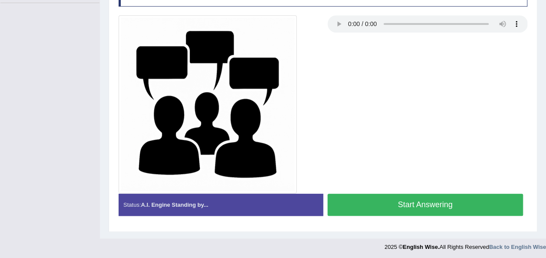
click at [421, 202] on button "Start Answering" at bounding box center [426, 205] width 196 height 22
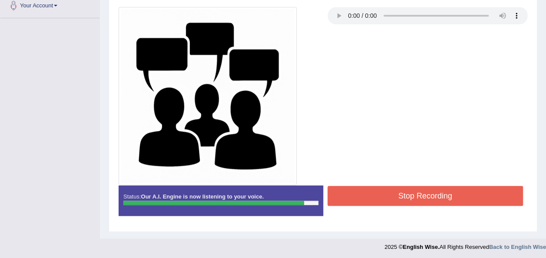
click at [421, 202] on button "Stop Recording" at bounding box center [426, 196] width 196 height 20
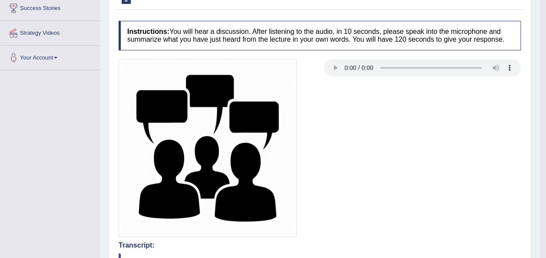
scroll to position [0, 0]
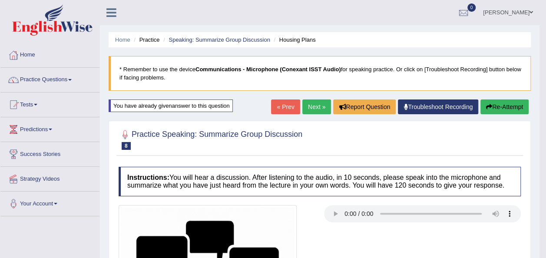
click at [318, 110] on link "Next »" at bounding box center [317, 107] width 29 height 15
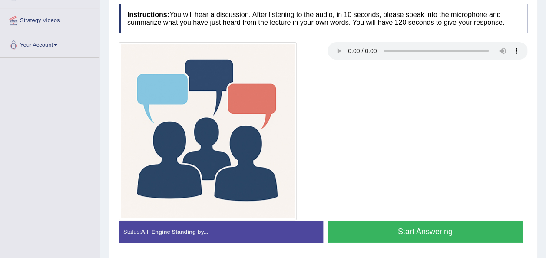
scroll to position [160, 0]
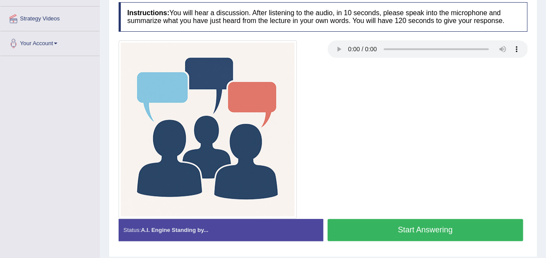
click at [385, 232] on button "Start Answering" at bounding box center [426, 230] width 196 height 22
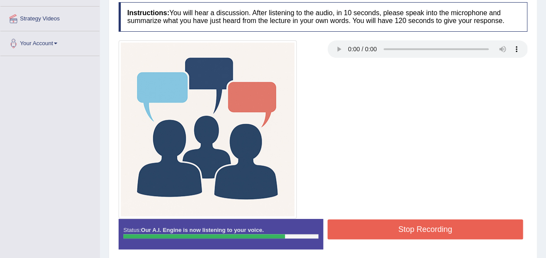
click at [385, 232] on button "Stop Recording" at bounding box center [426, 230] width 196 height 20
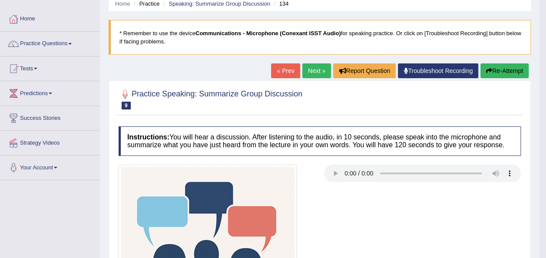
scroll to position [25, 0]
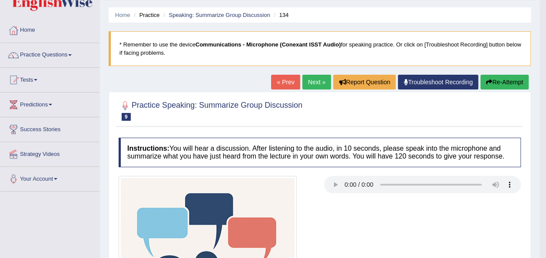
click at [315, 85] on link "Next »" at bounding box center [317, 82] width 29 height 15
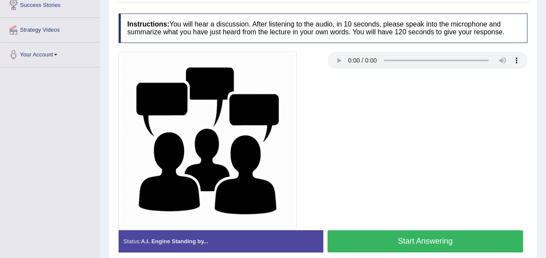
scroll to position [150, 0]
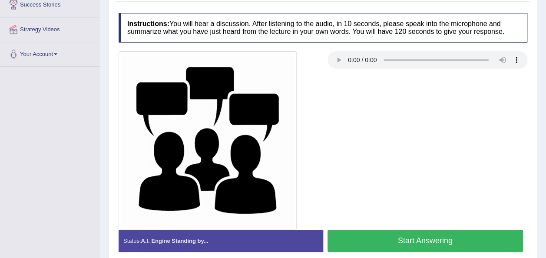
click at [365, 248] on button "Start Answering" at bounding box center [426, 241] width 196 height 22
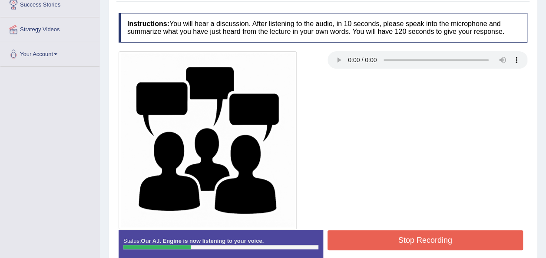
click at [373, 246] on button "Stop Recording" at bounding box center [426, 240] width 196 height 20
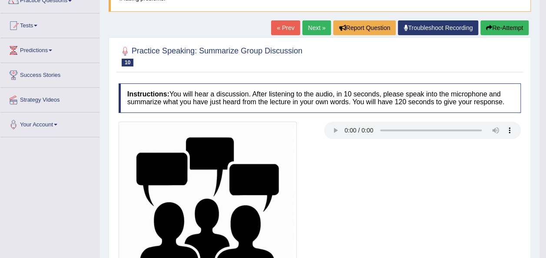
scroll to position [0, 0]
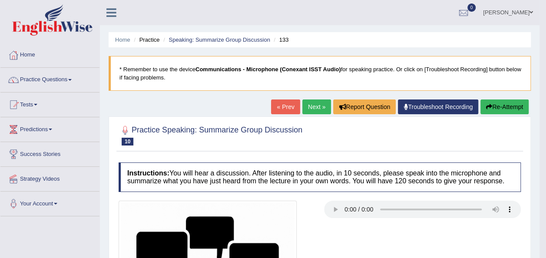
click at [505, 105] on button "Re-Attempt" at bounding box center [505, 107] width 48 height 15
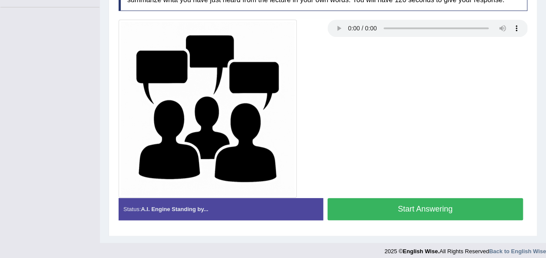
scroll to position [213, 0]
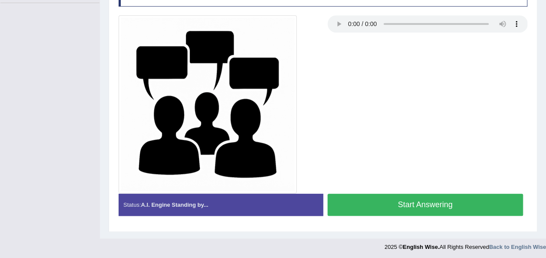
click at [373, 200] on button "Start Answering" at bounding box center [426, 205] width 196 height 22
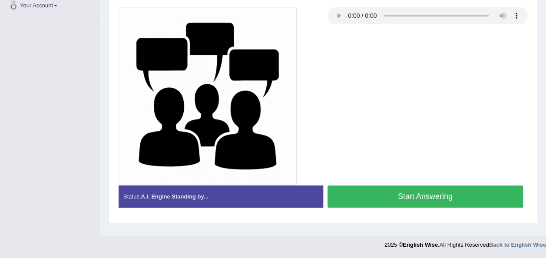
scroll to position [198, 0]
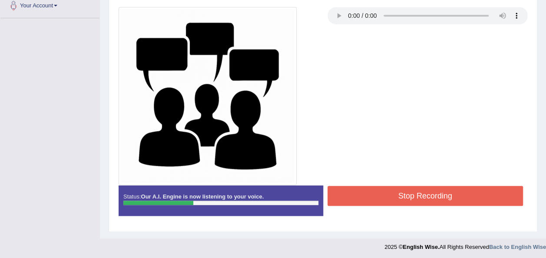
click at [373, 200] on button "Stop Recording" at bounding box center [426, 196] width 196 height 20
click at [373, 200] on div "Status: Our A.I. Engine is now listening to your voice. Start Answering Stop Re…" at bounding box center [323, 205] width 409 height 39
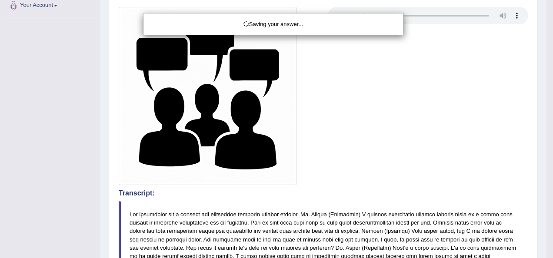
click at [546, 27] on div "Saving your answer..." at bounding box center [276, 129] width 553 height 258
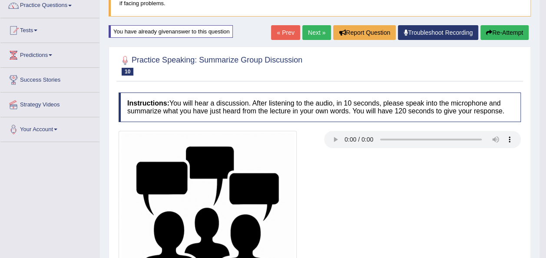
scroll to position [76, 0]
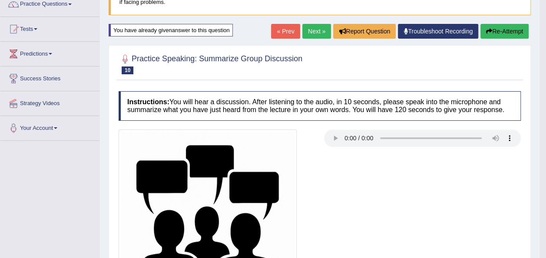
click at [497, 31] on button "Re-Attempt" at bounding box center [505, 31] width 48 height 15
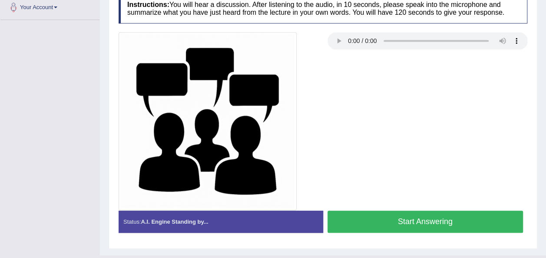
scroll to position [213, 0]
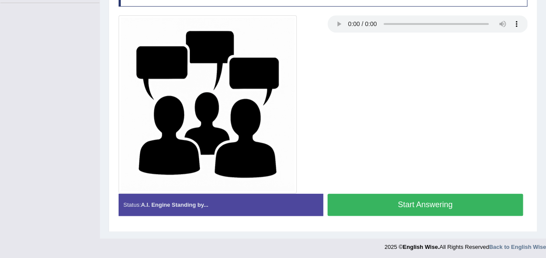
click at [370, 197] on button "Start Answering" at bounding box center [426, 205] width 196 height 22
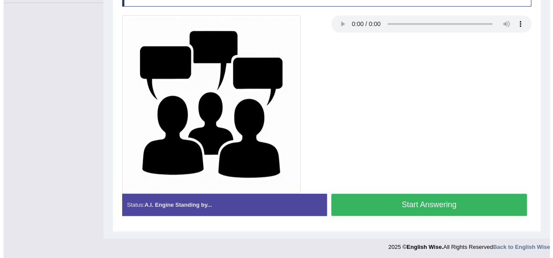
scroll to position [198, 0]
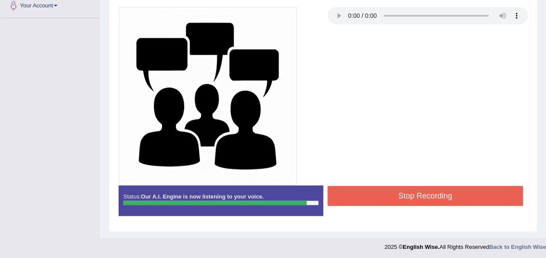
click at [370, 197] on button "Stop Recording" at bounding box center [426, 196] width 196 height 20
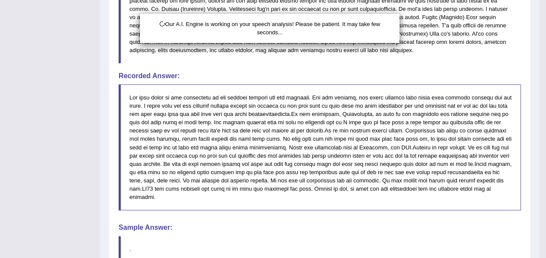
scroll to position [590, 0]
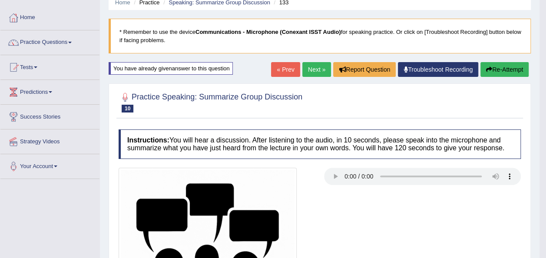
scroll to position [22, 0]
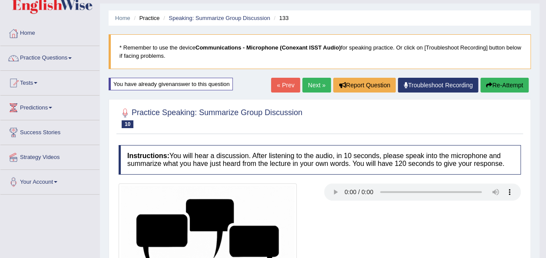
click at [309, 80] on link "Next »" at bounding box center [317, 85] width 29 height 15
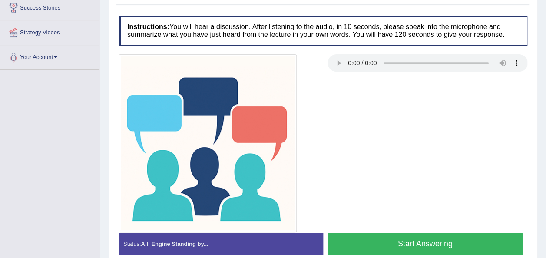
scroll to position [149, 0]
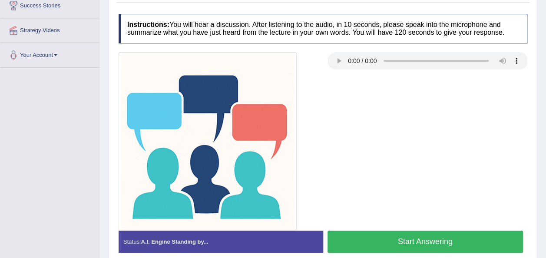
click at [407, 242] on button "Start Answering" at bounding box center [426, 242] width 196 height 22
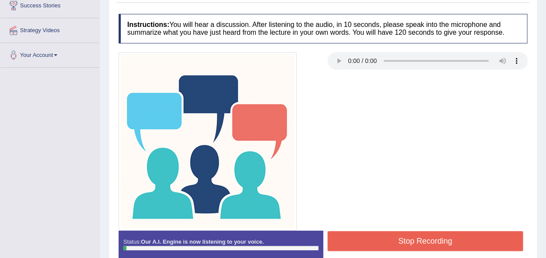
click at [411, 236] on button "Stop Recording" at bounding box center [426, 241] width 196 height 20
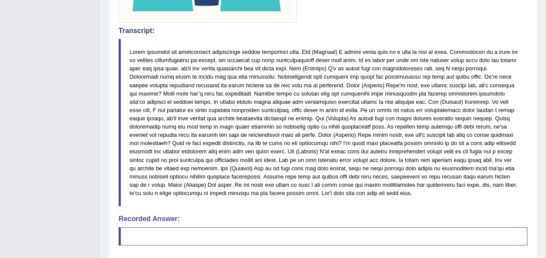
scroll to position [365, 0]
